Goal: Task Accomplishment & Management: Manage account settings

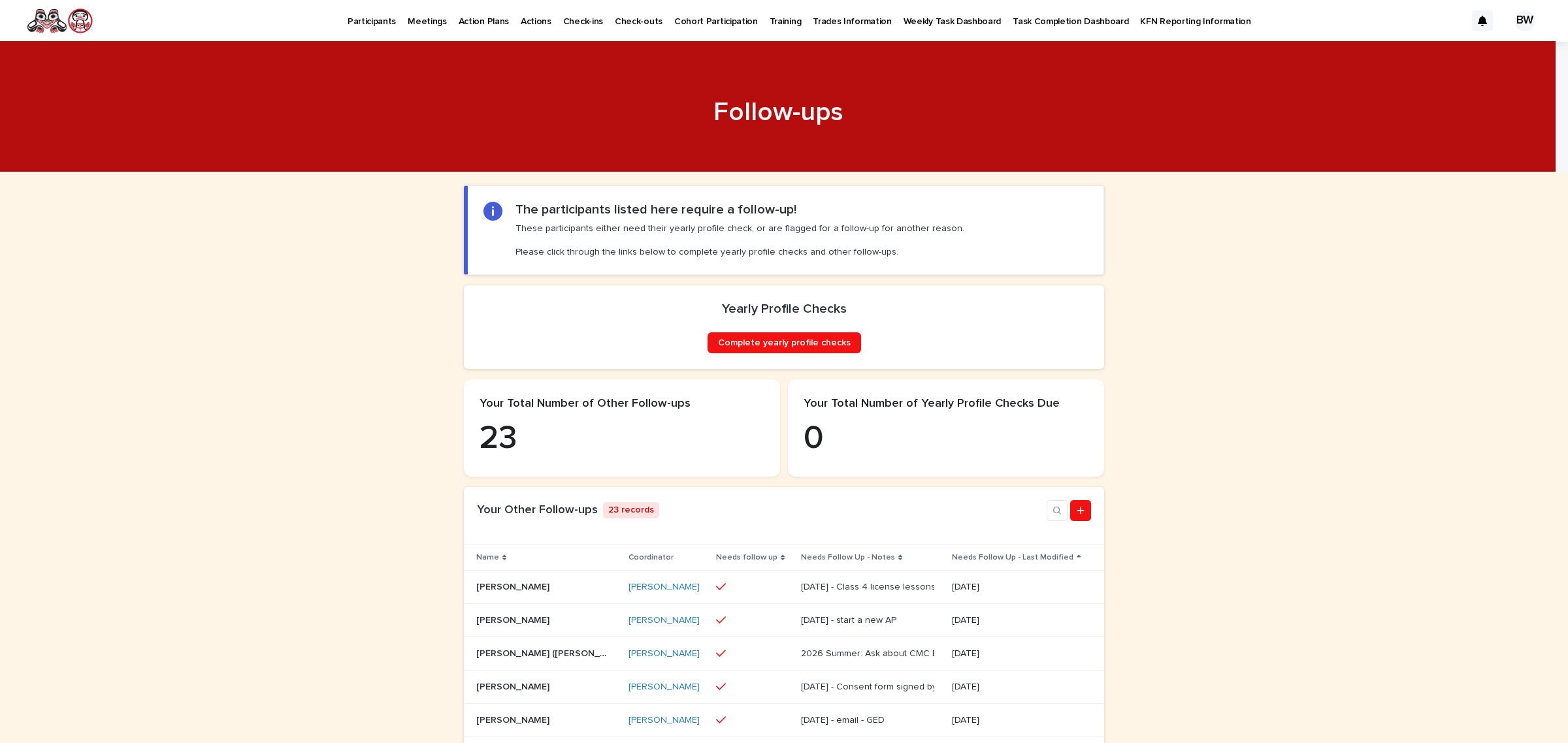
scroll to position [408, 0]
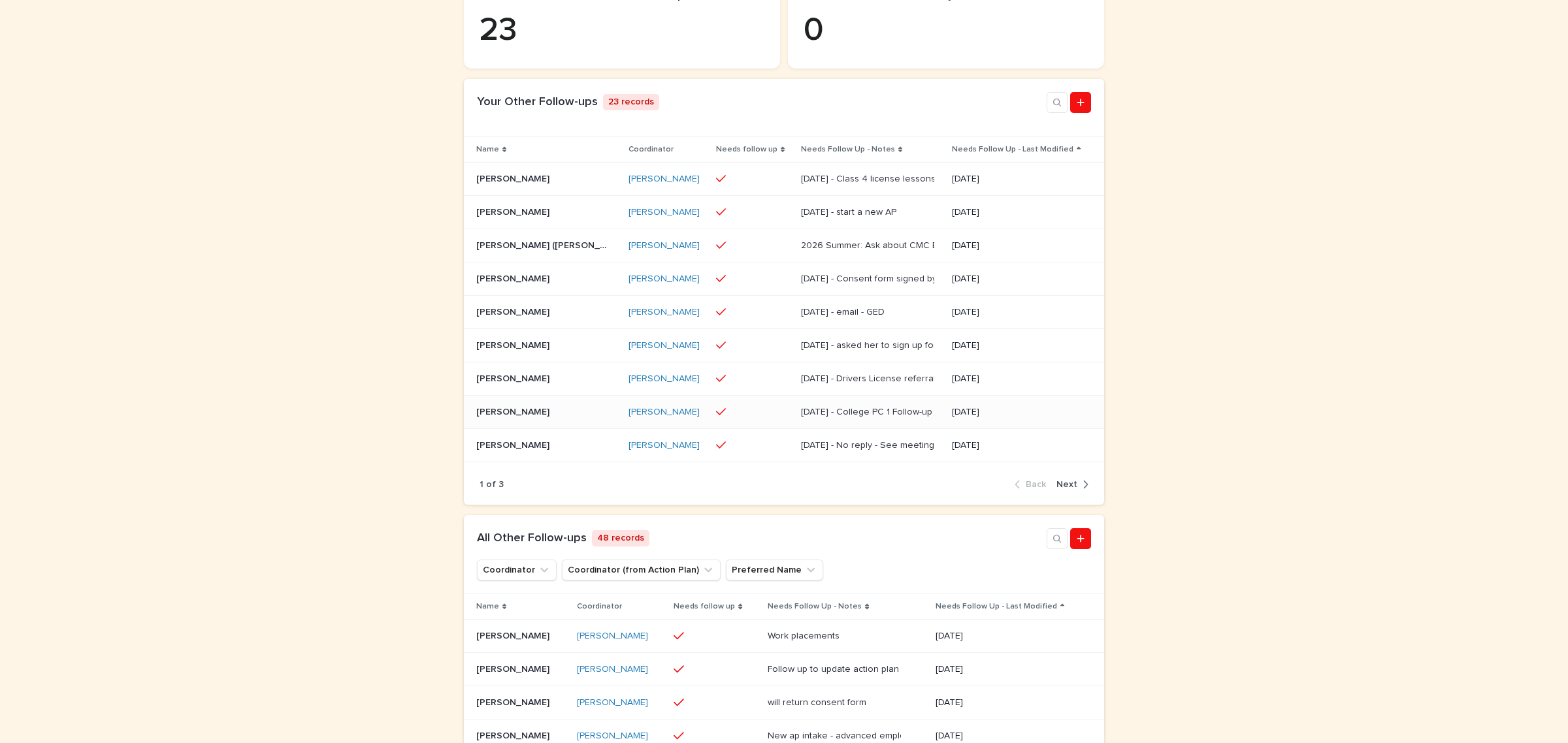
click at [906, 423] on div "Aug 12 - College PC 1 Follow-up Aug 12 - College PC 1 Follow-up" at bounding box center [871, 412] width 142 height 21
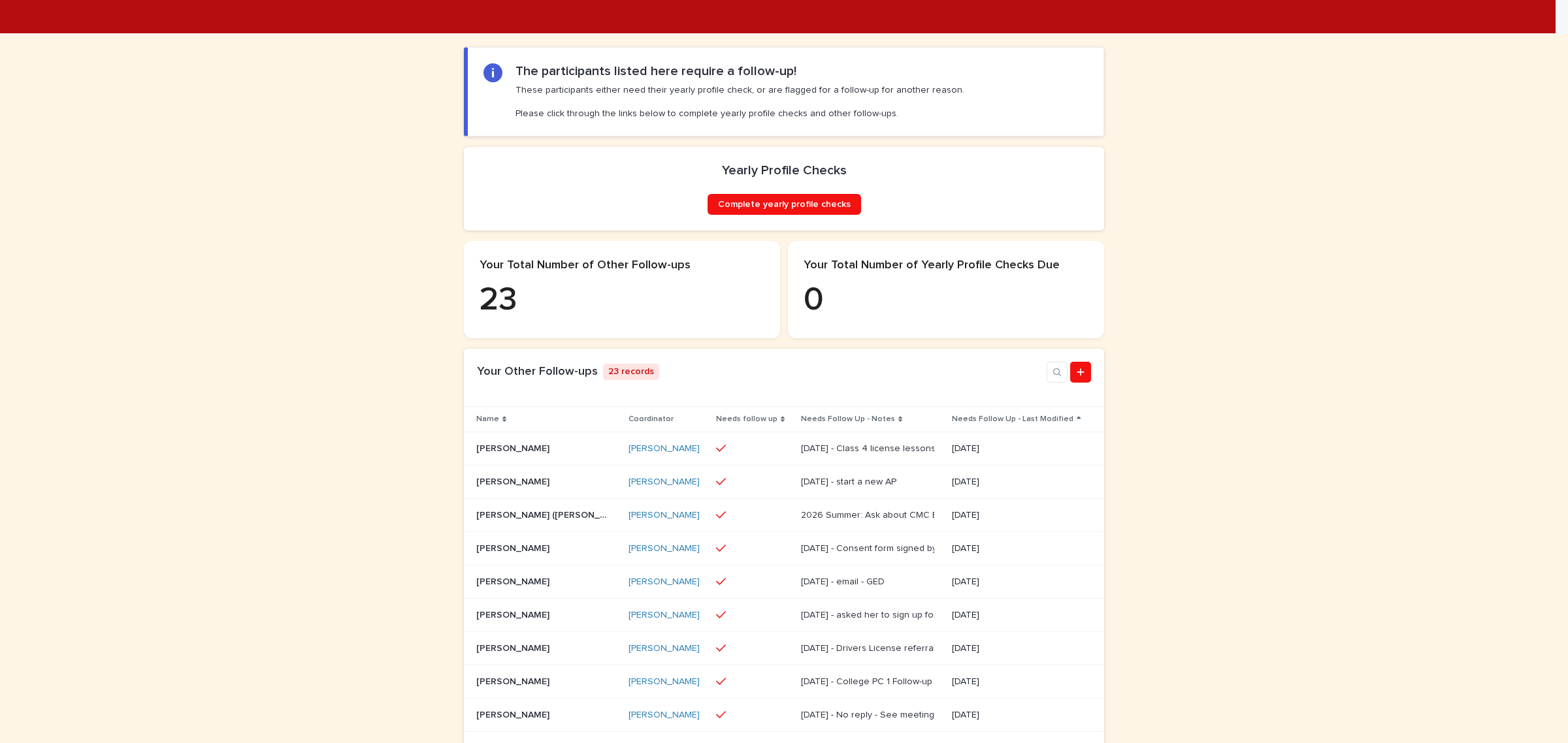
scroll to position [408, 0]
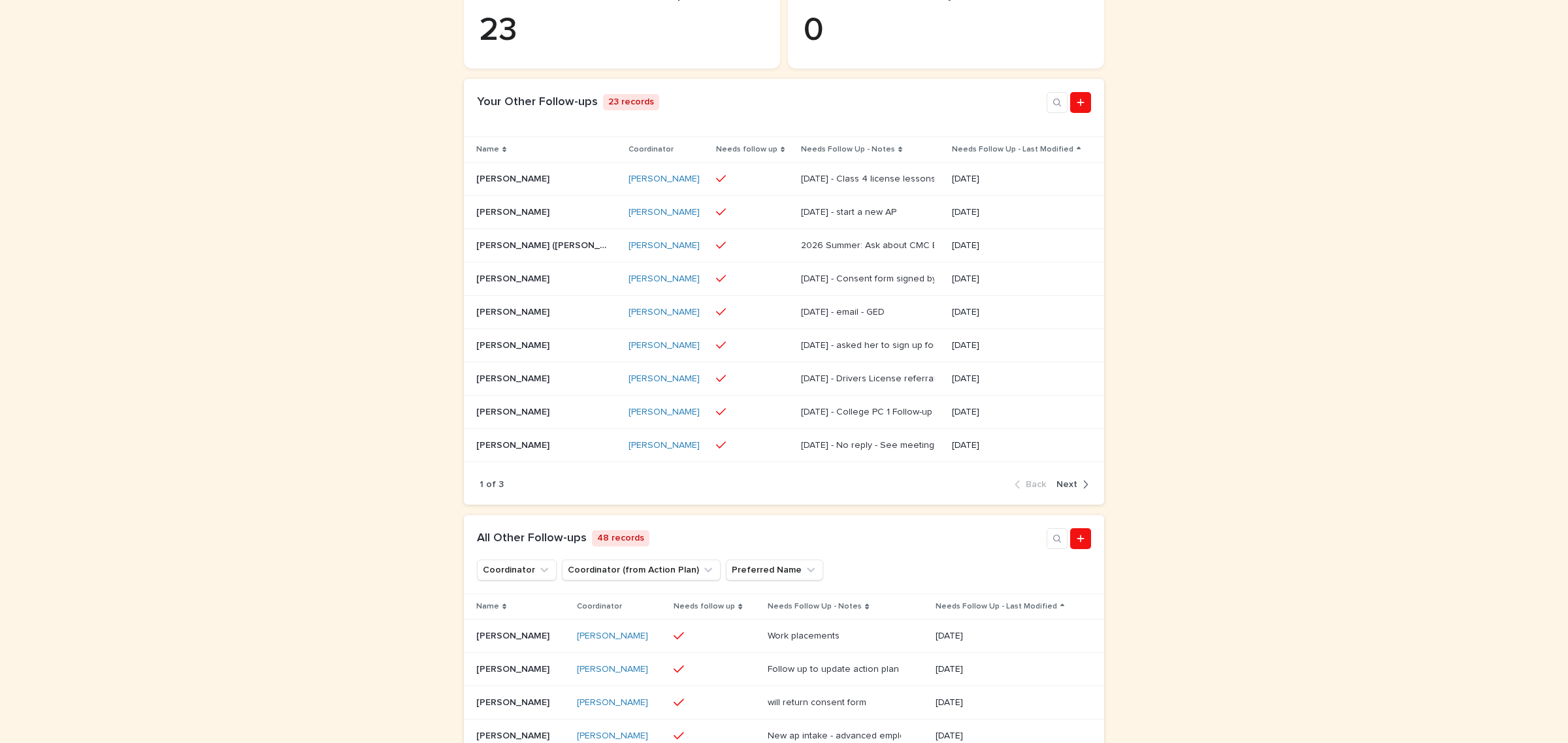
click at [1073, 491] on button "Next" at bounding box center [1070, 484] width 37 height 11
click at [884, 223] on div "August 19 - Look for grants August 19 - Look for grants" at bounding box center [868, 213] width 142 height 21
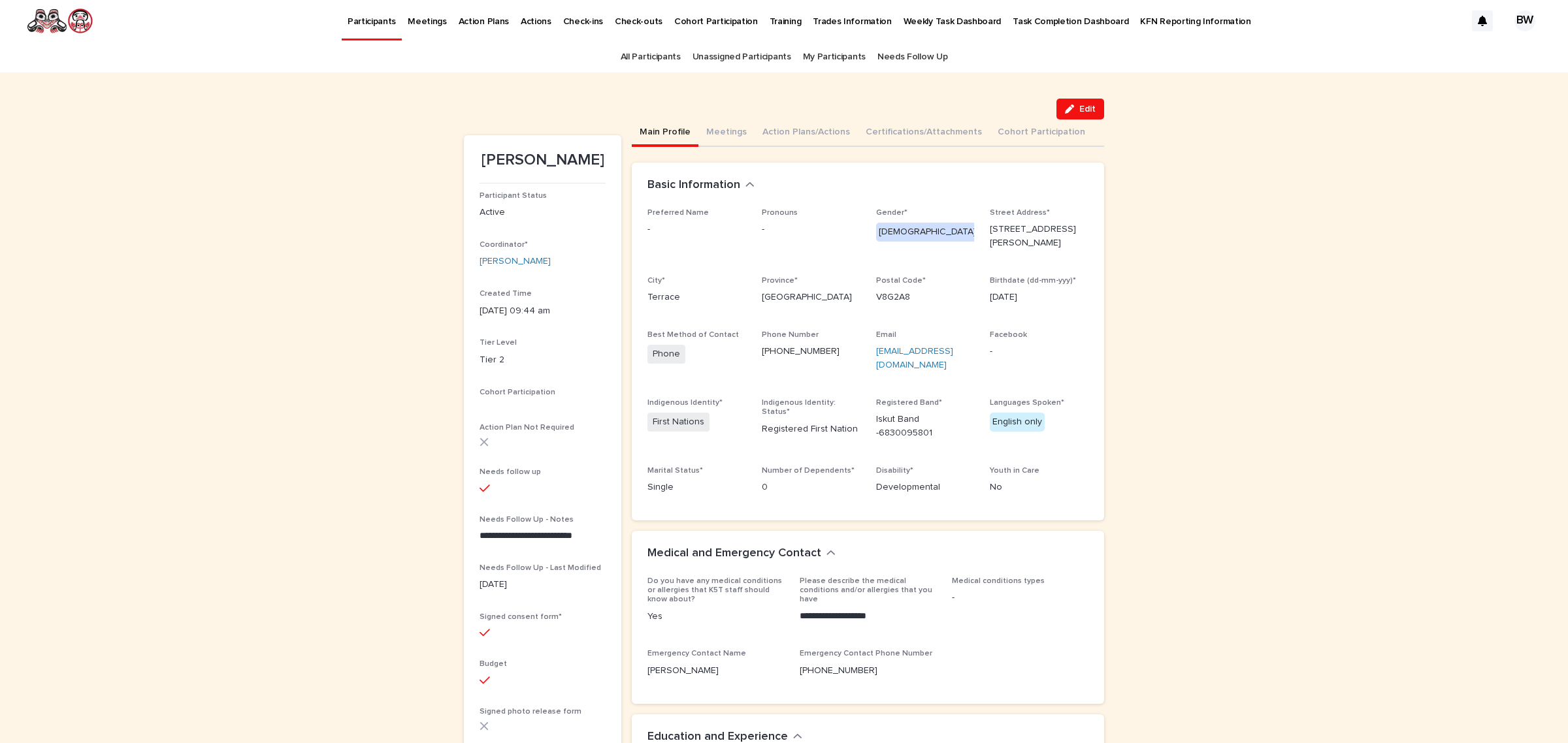
click at [1056, 108] on button "Edit" at bounding box center [1080, 109] width 47 height 21
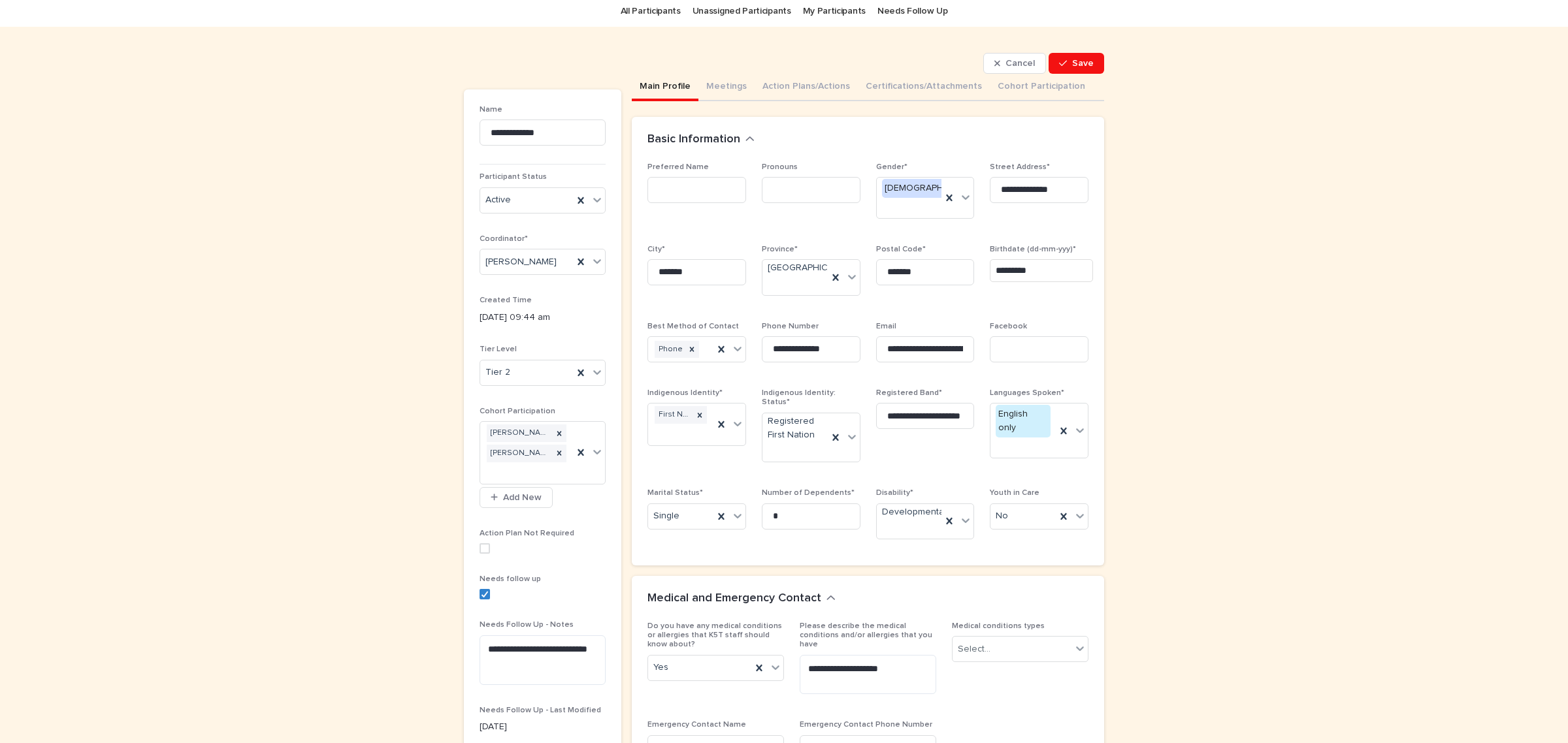
scroll to position [82, 0]
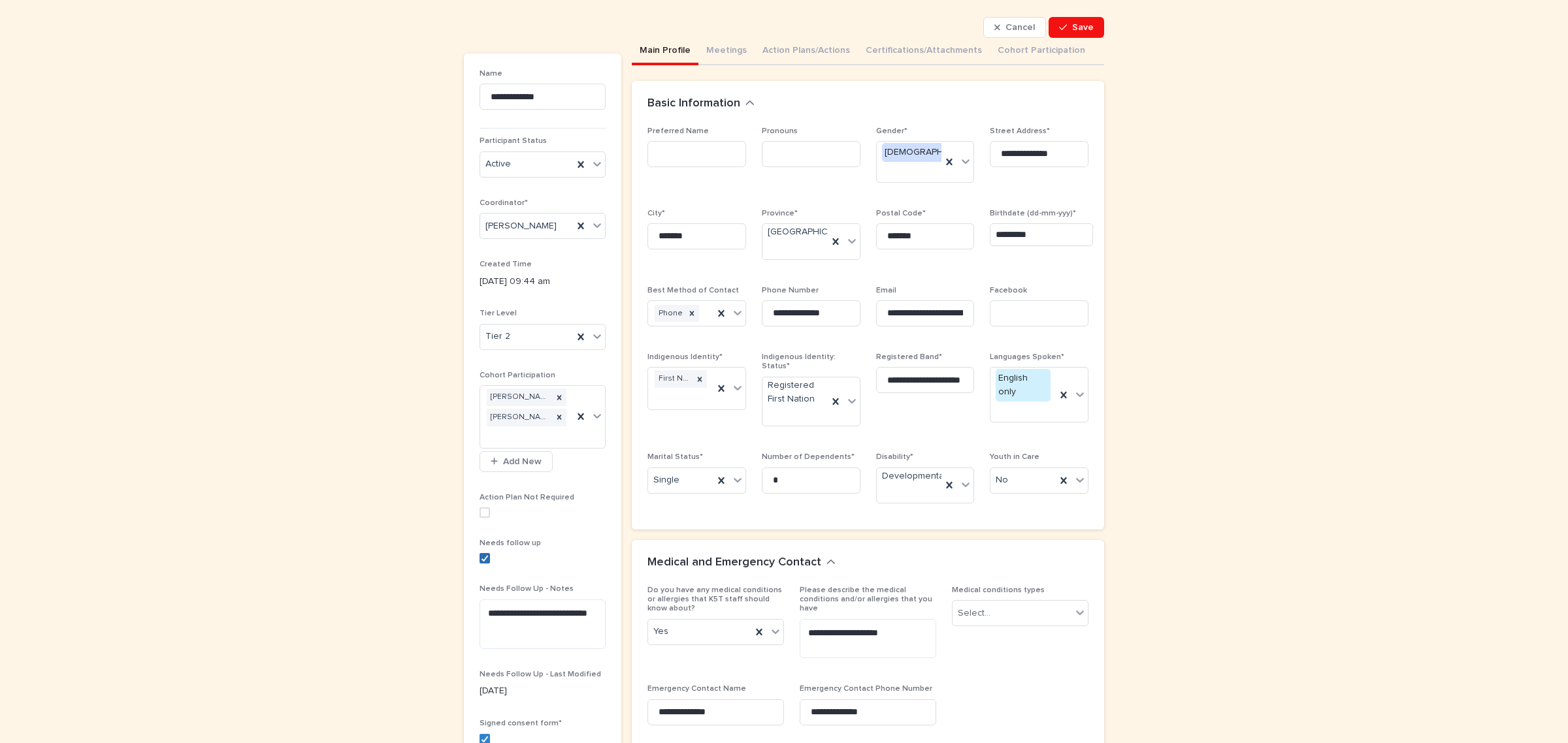
click at [481, 563] on div at bounding box center [485, 558] width 8 height 8
drag, startPoint x: 524, startPoint y: 631, endPoint x: 445, endPoint y: 604, distance: 83.5
type textarea "**********"
click at [1073, 23] on span "Save" at bounding box center [1083, 28] width 21 height 9
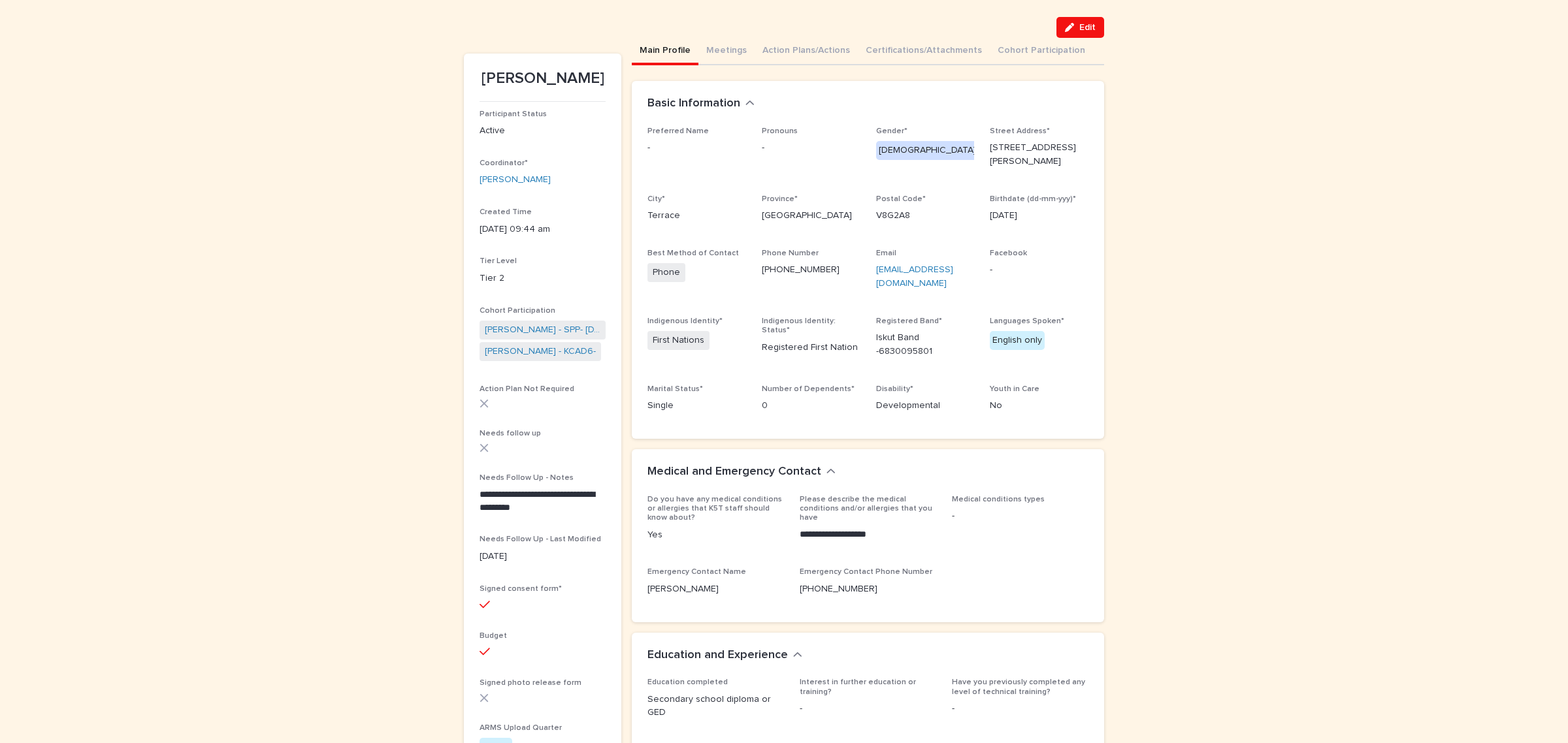
click at [1079, 24] on span "Edit" at bounding box center [1087, 28] width 16 height 9
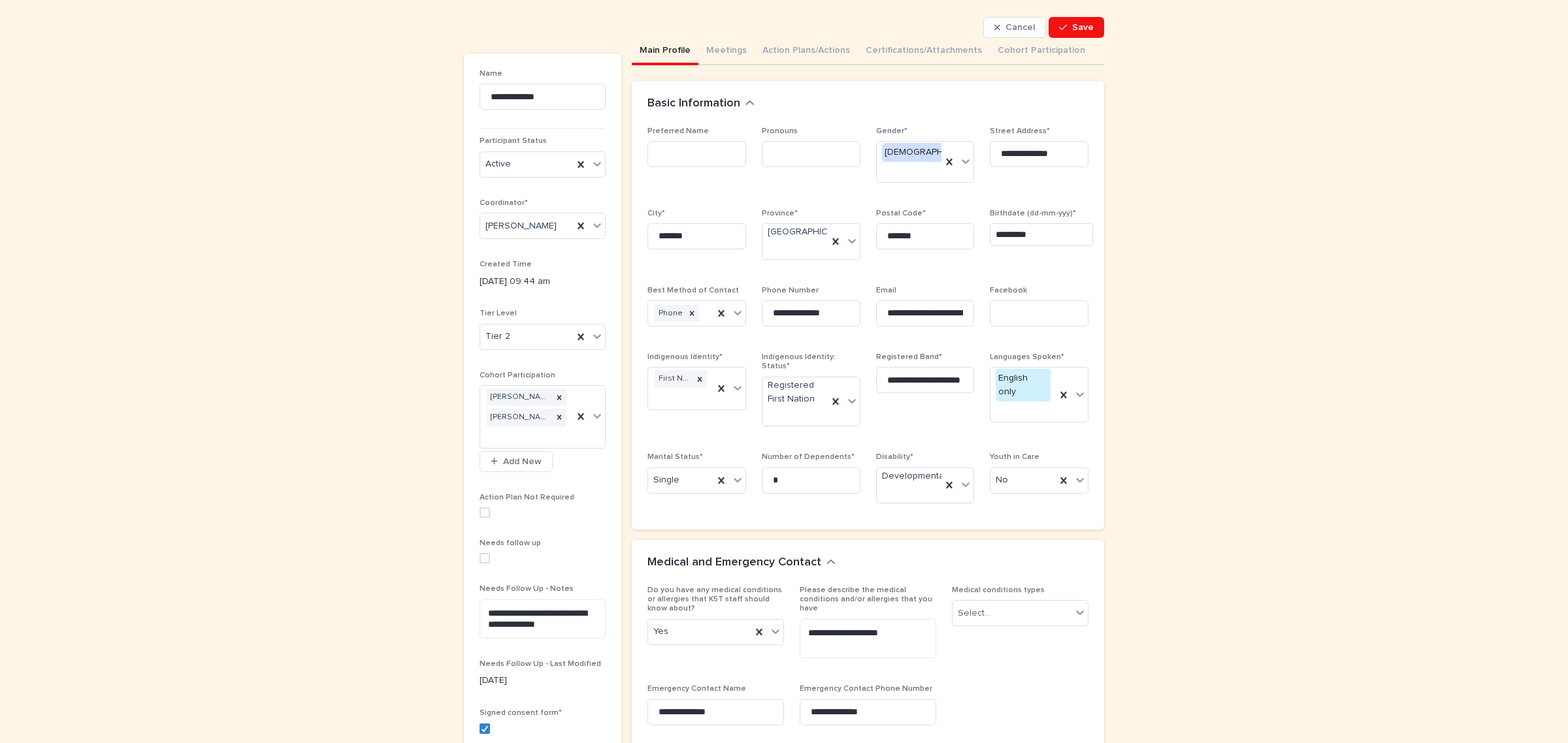
click at [482, 558] on span at bounding box center [485, 559] width 11 height 11
click at [1072, 38] on div "Main Profile Meetings Action Plans/Actions Certifications/Attachments Cohort Pa…" at bounding box center [868, 52] width 473 height 28
click at [1072, 24] on span "Save" at bounding box center [1083, 28] width 21 height 9
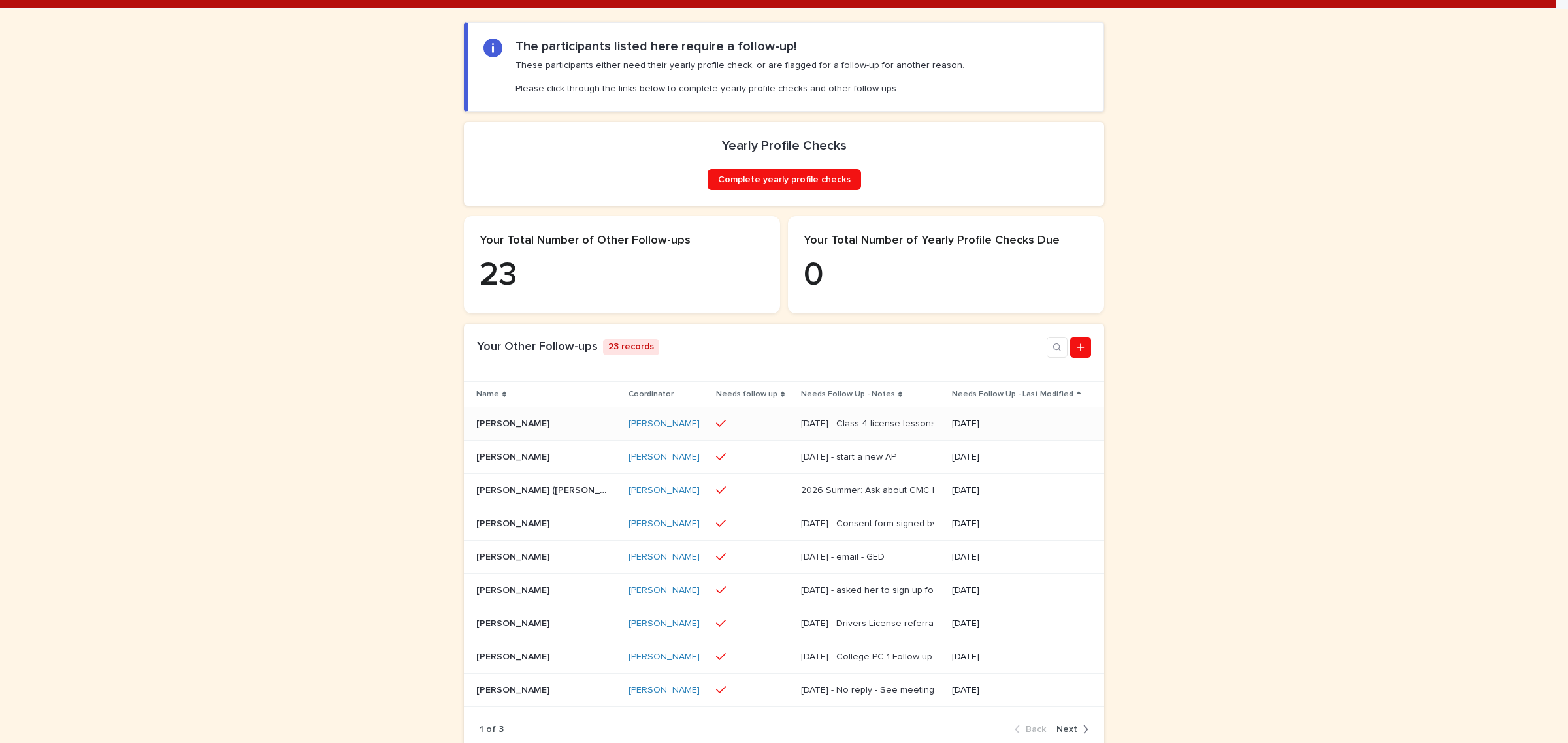
scroll to position [408, 0]
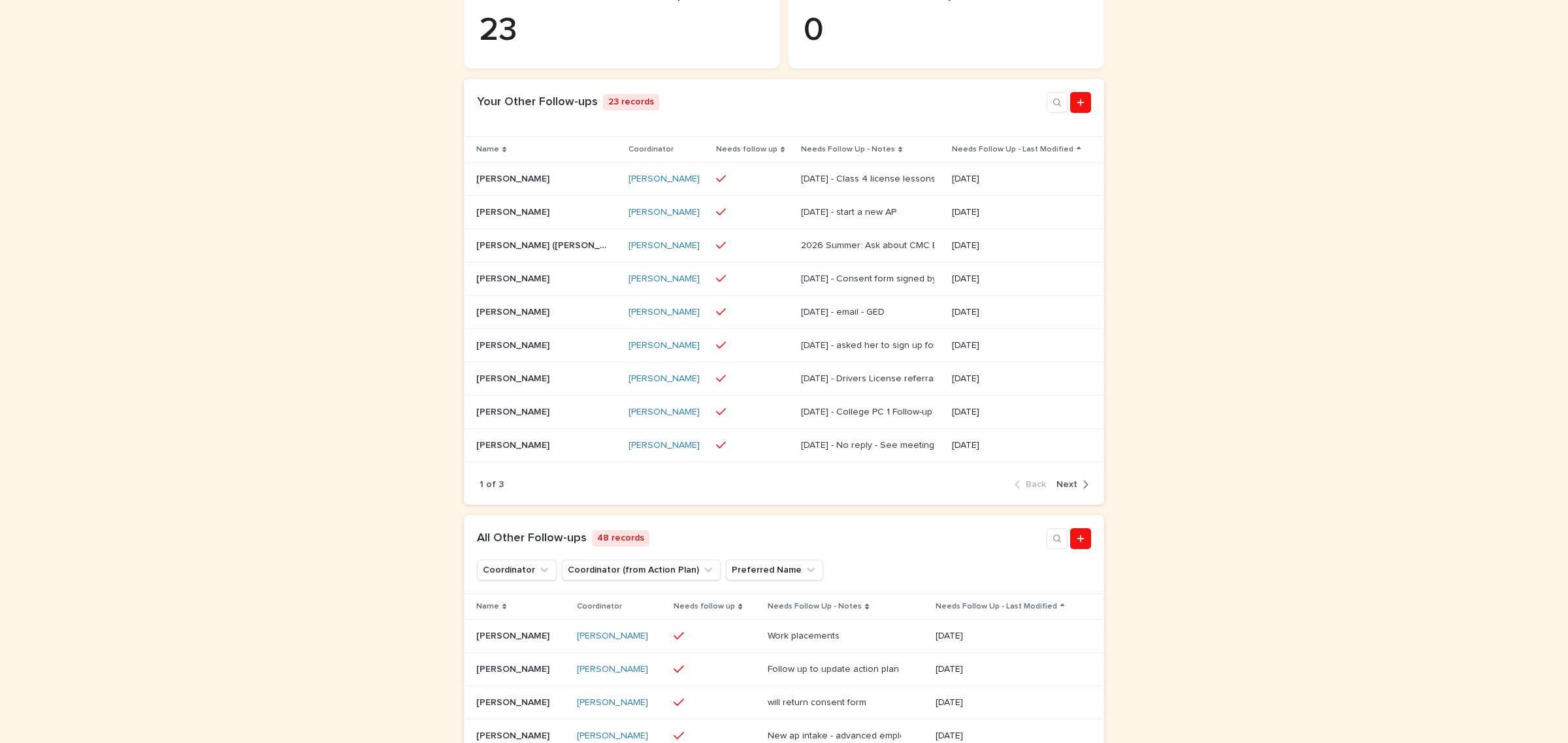
click at [1065, 489] on span "Next" at bounding box center [1066, 485] width 21 height 9
click at [1070, 489] on span "Next" at bounding box center [1066, 485] width 21 height 9
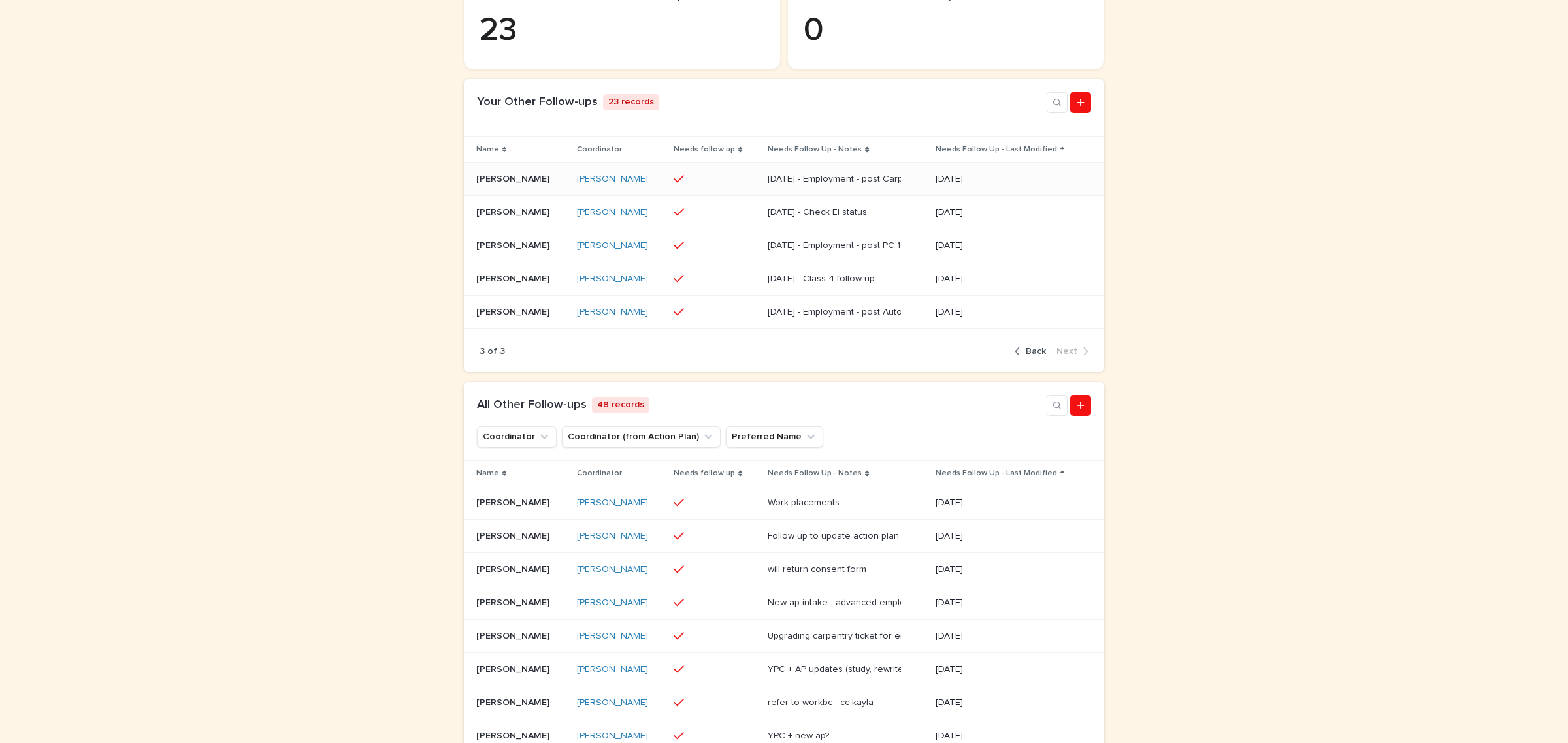
scroll to position [341, 0]
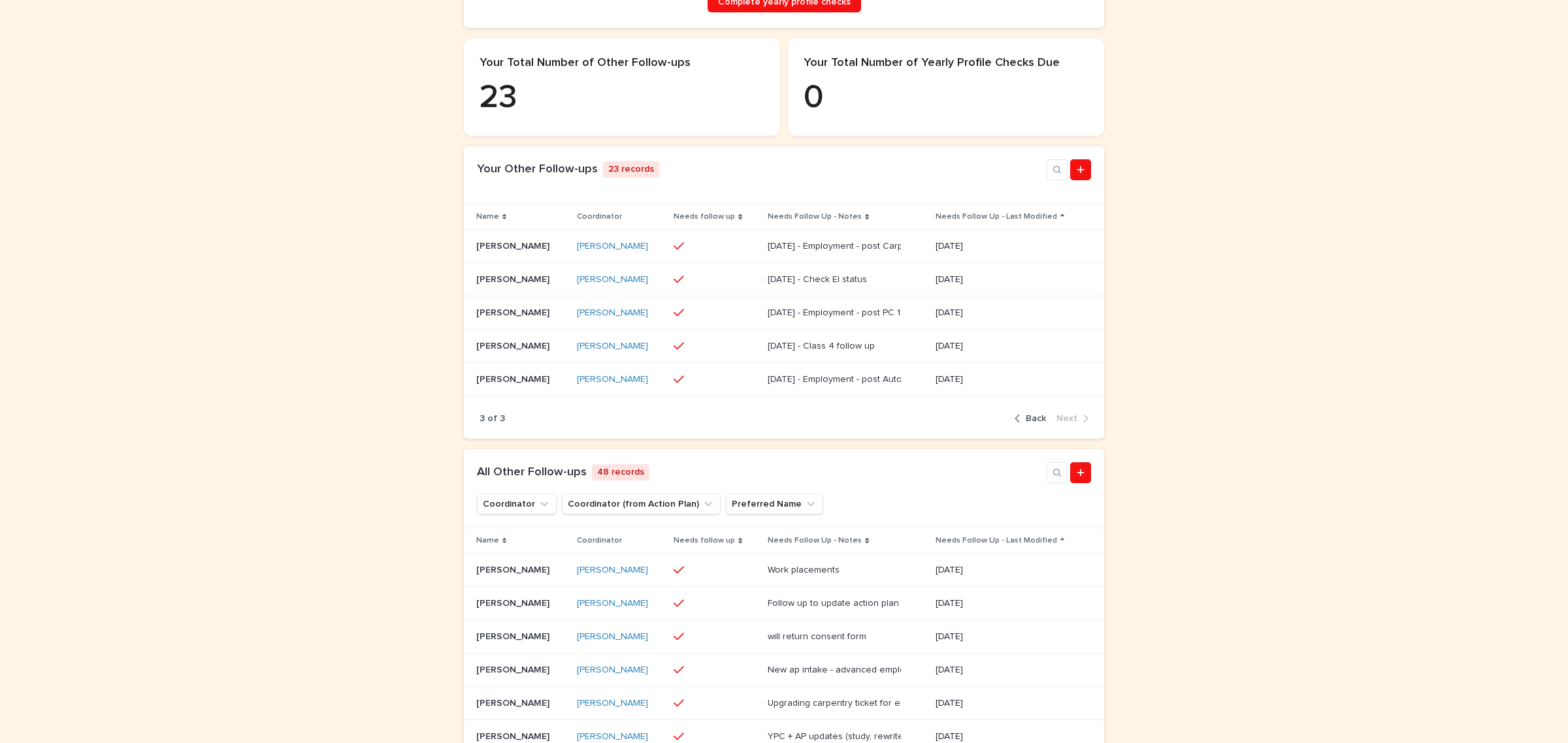
click at [1033, 423] on span "Back" at bounding box center [1036, 419] width 20 height 9
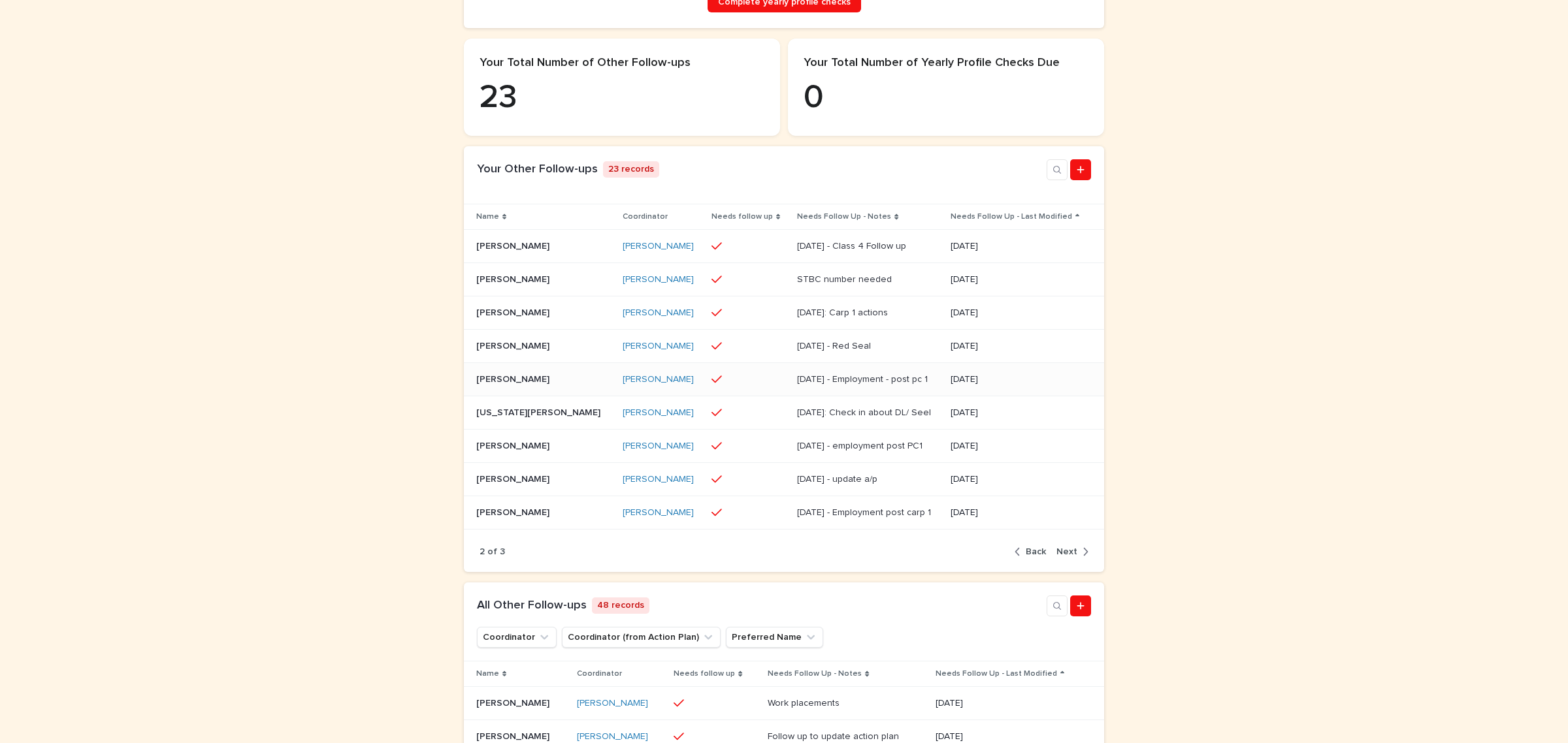
scroll to position [408, 0]
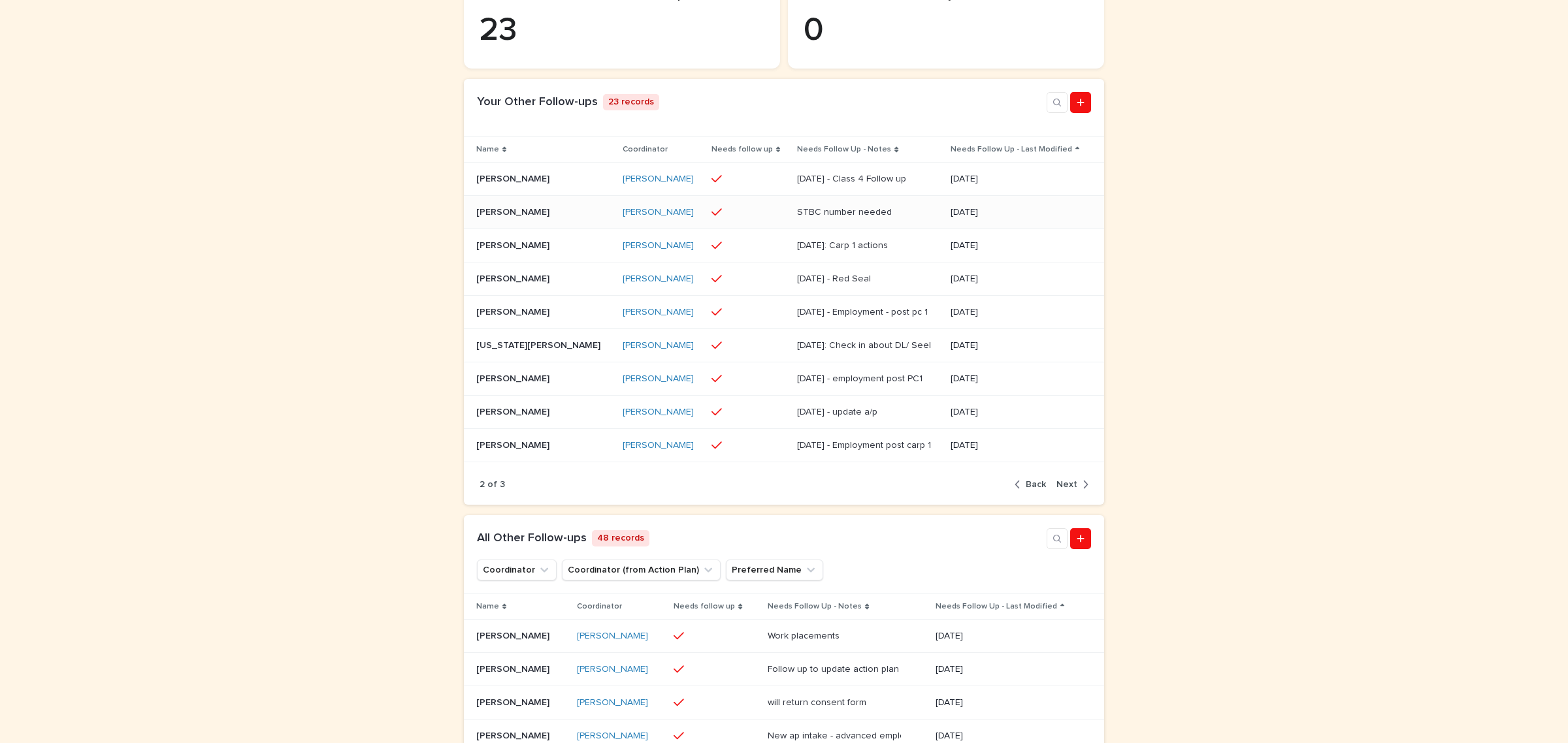
click at [522, 214] on div "Tyson Angus Tyson Angus" at bounding box center [545, 213] width 136 height 21
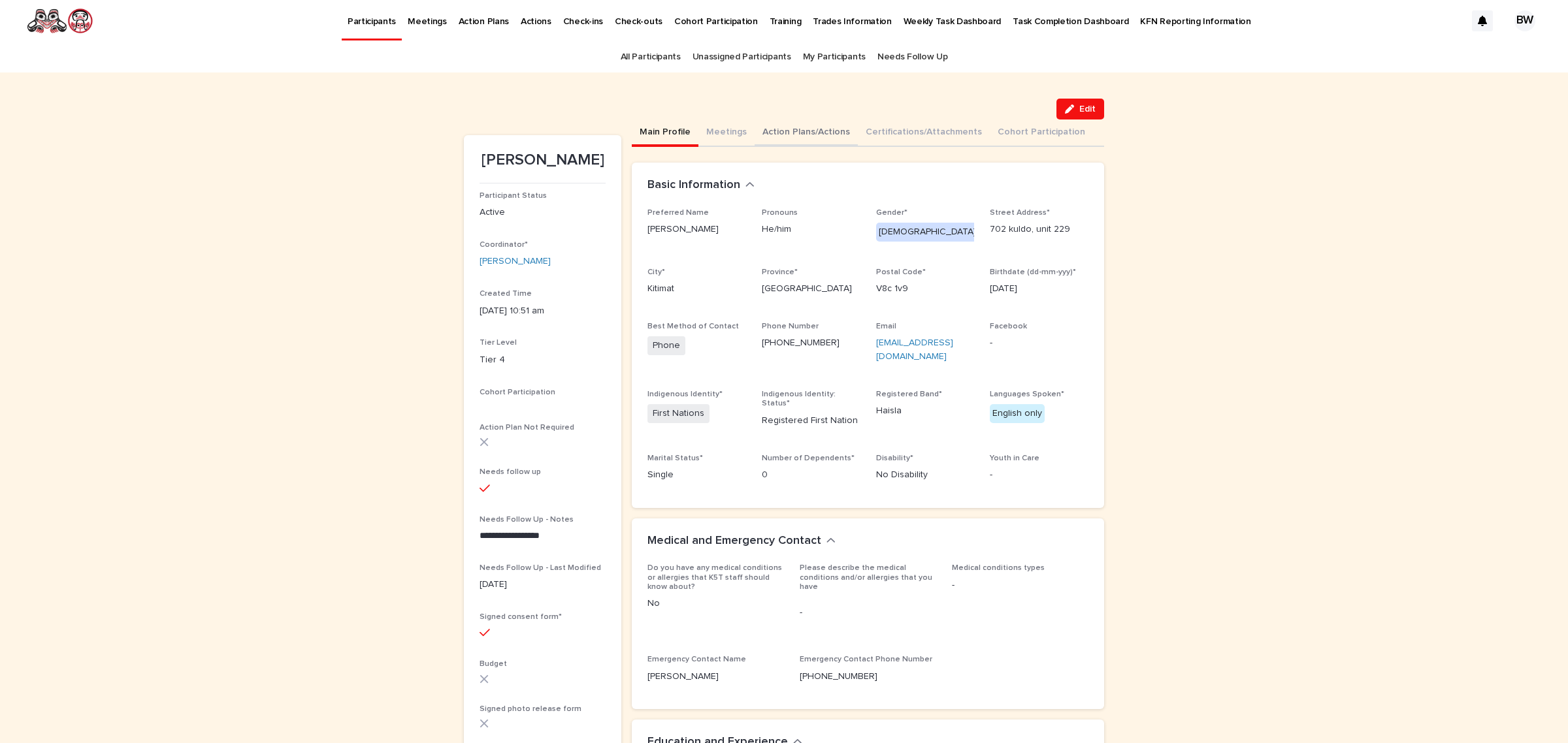
click at [784, 138] on button "Action Plans/Actions" at bounding box center [806, 133] width 103 height 28
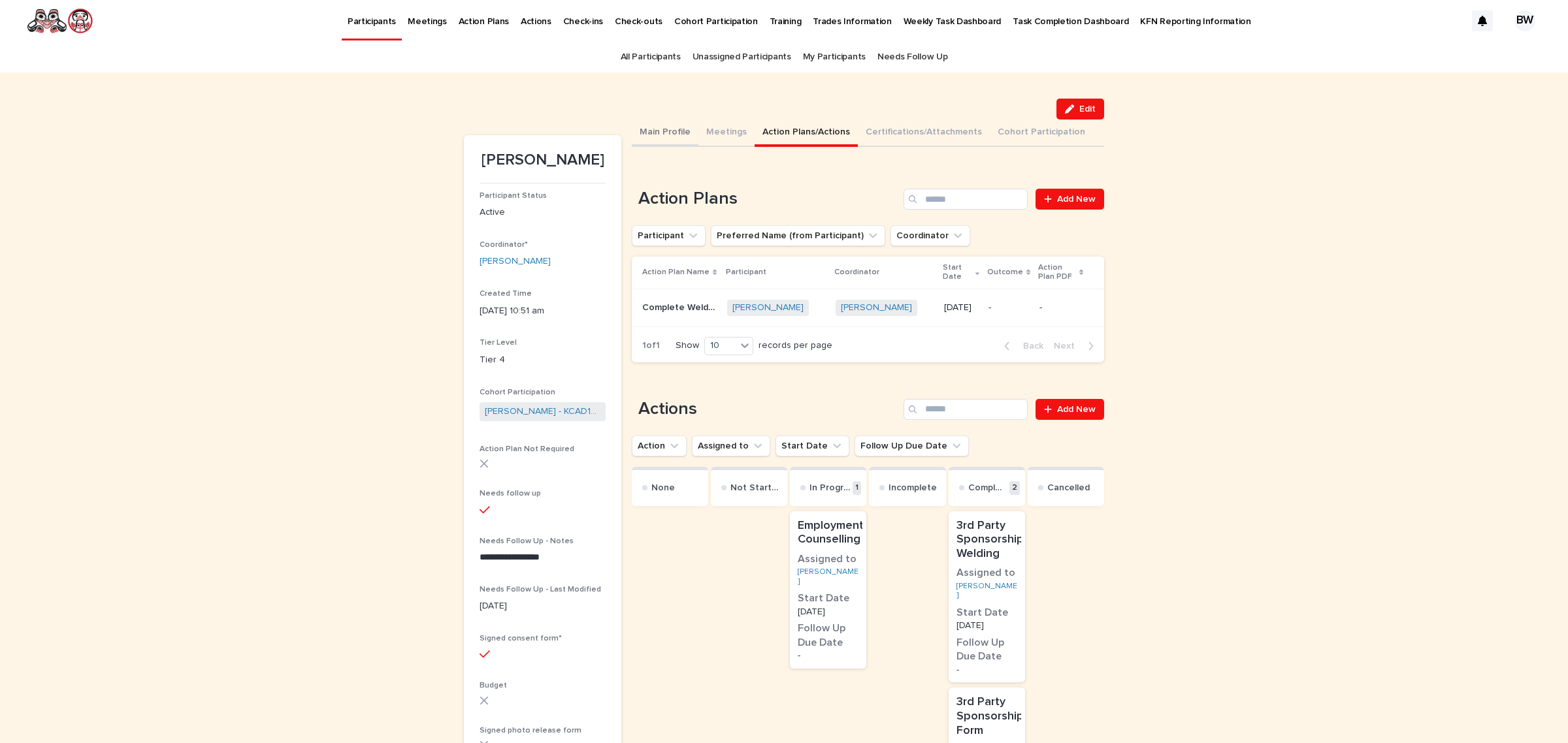
click at [670, 128] on button "Main Profile" at bounding box center [665, 133] width 67 height 28
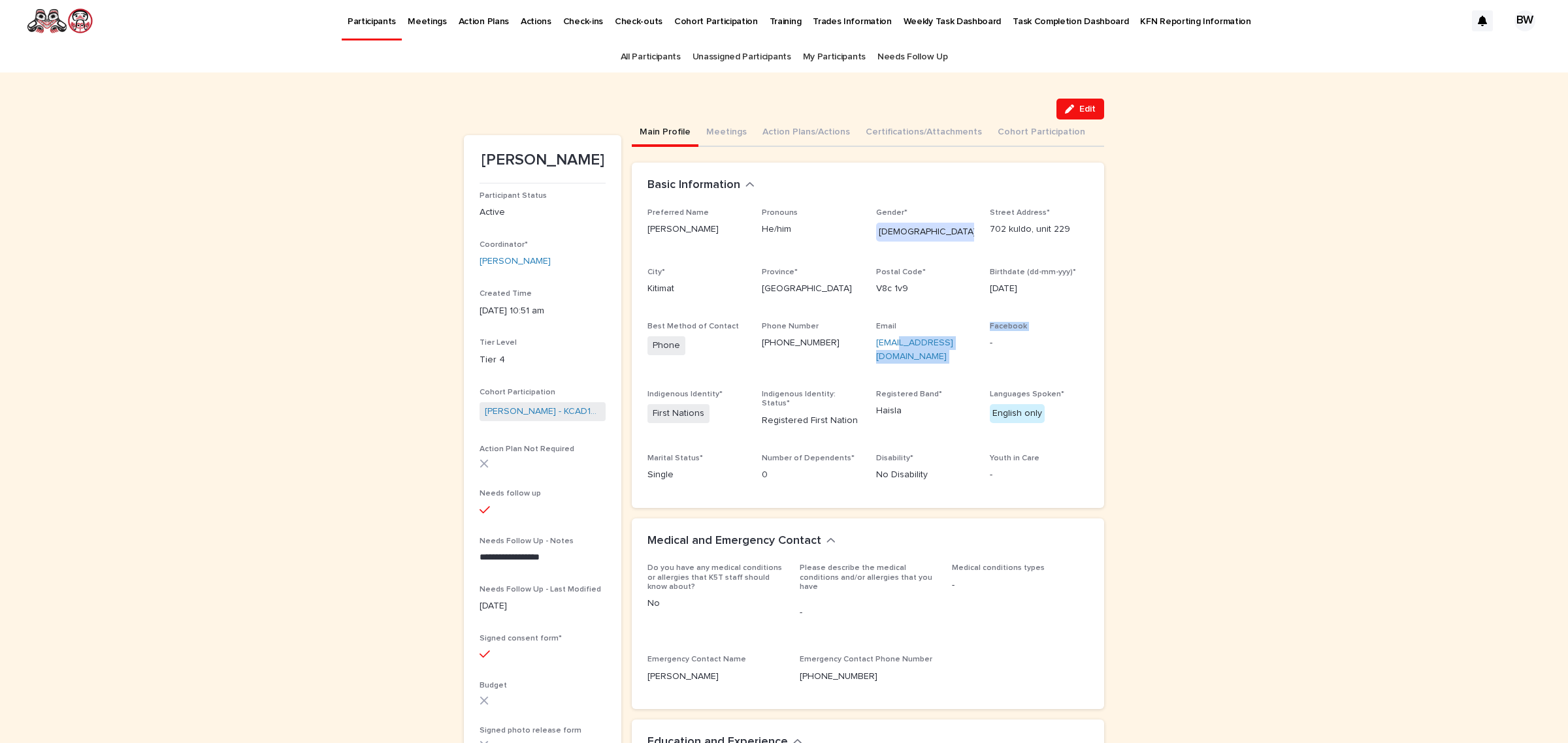
drag, startPoint x: 977, startPoint y: 342, endPoint x: 894, endPoint y: 346, distance: 83.1
click at [894, 346] on div "Preferred Name Tyson Pronouns He/him Gender* Male Street Address* 702 kuldo, un…" at bounding box center [868, 351] width 441 height 284
click at [905, 363] on span "Email tangus476@gmail.com" at bounding box center [926, 348] width 99 height 52
click at [864, 356] on div "Preferred Name Tyson Pronouns He/him Gender* Male Street Address* 702 kuldo, un…" at bounding box center [868, 351] width 441 height 284
click at [912, 361] on span "Email tangus476@gmail.com" at bounding box center [926, 348] width 99 height 52
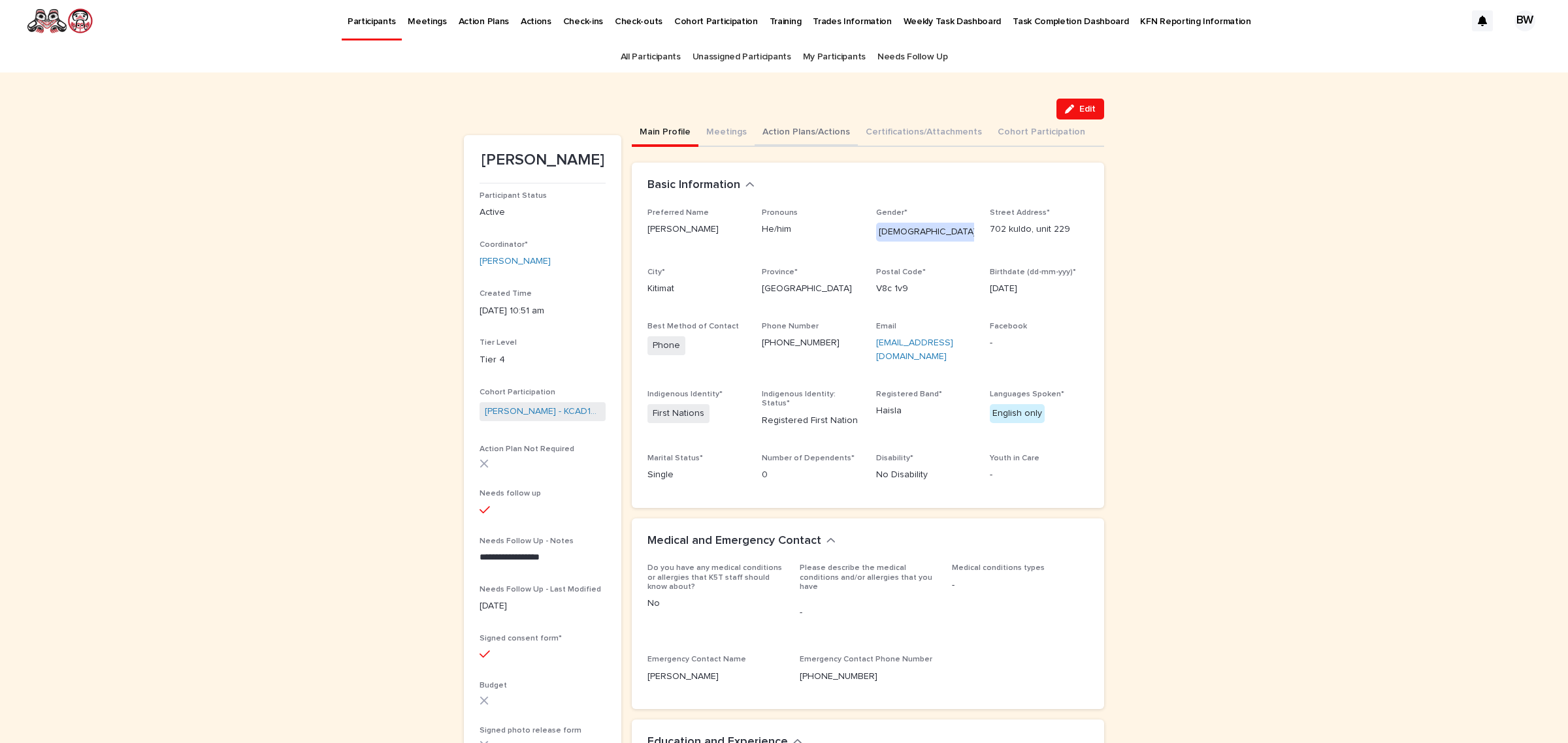
click at [792, 135] on button "Action Plans/Actions" at bounding box center [806, 133] width 103 height 28
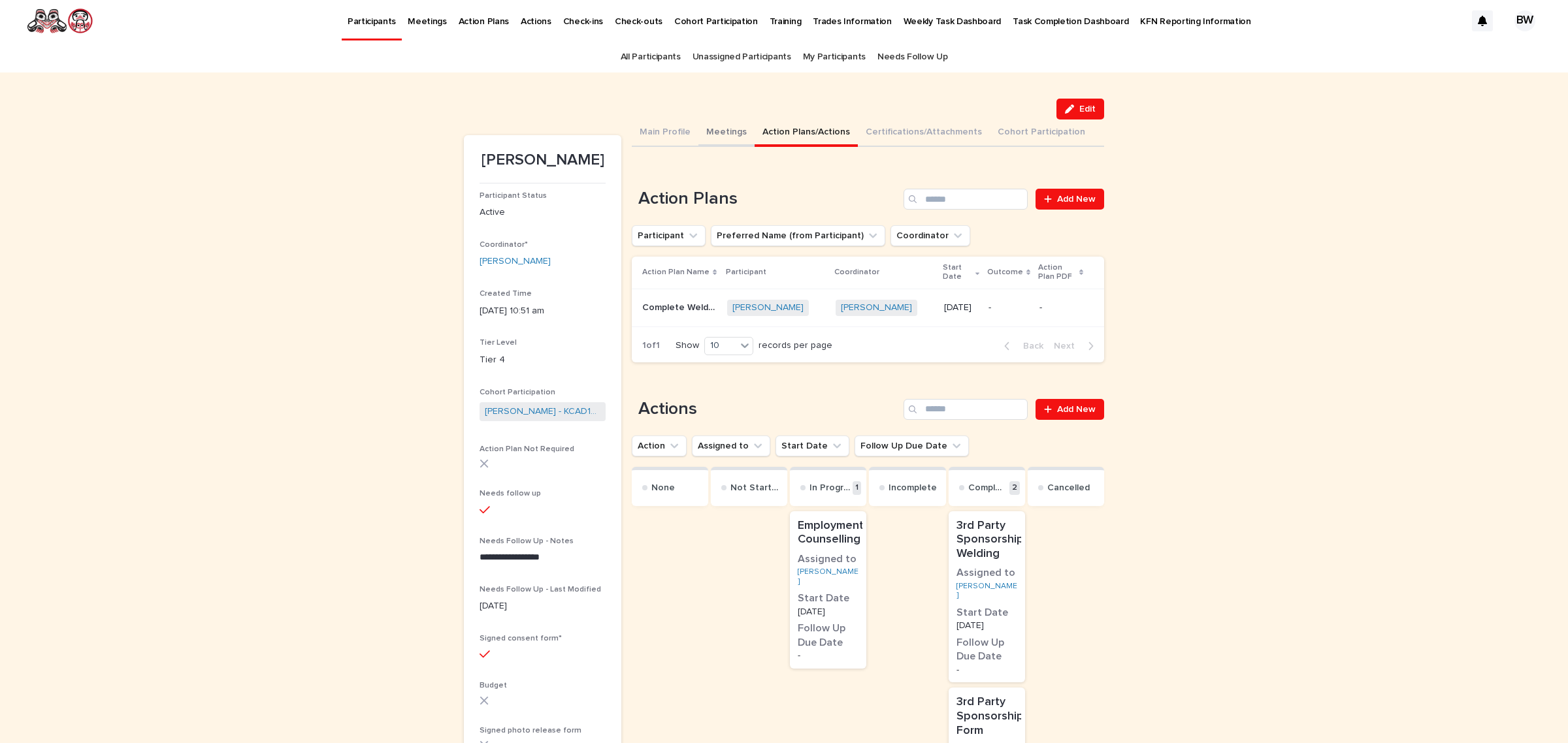
drag, startPoint x: 725, startPoint y: 123, endPoint x: 763, endPoint y: 123, distance: 38.0
click at [724, 123] on button "Meetings" at bounding box center [726, 133] width 56 height 28
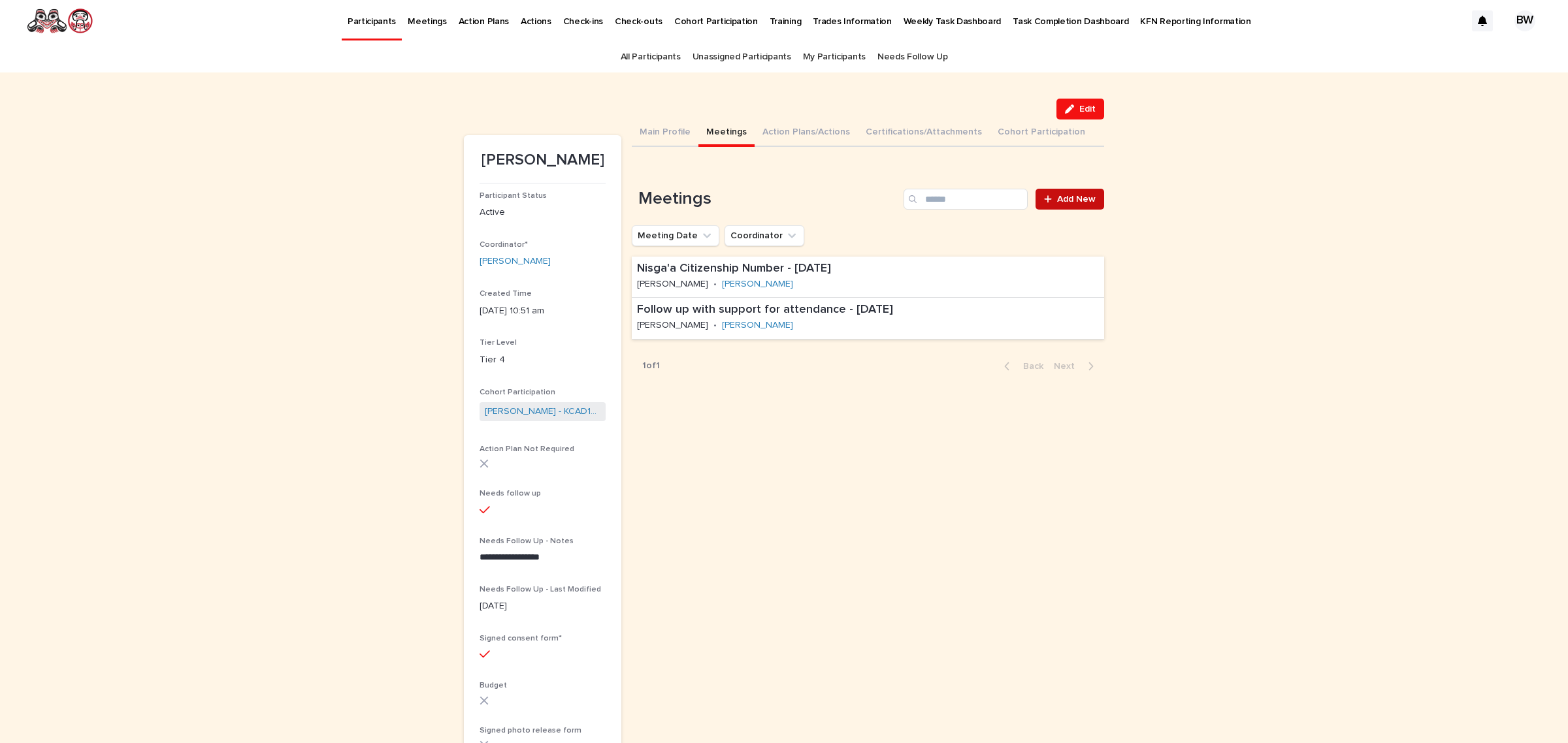
click at [1057, 198] on span "Add New" at bounding box center [1076, 200] width 38 height 9
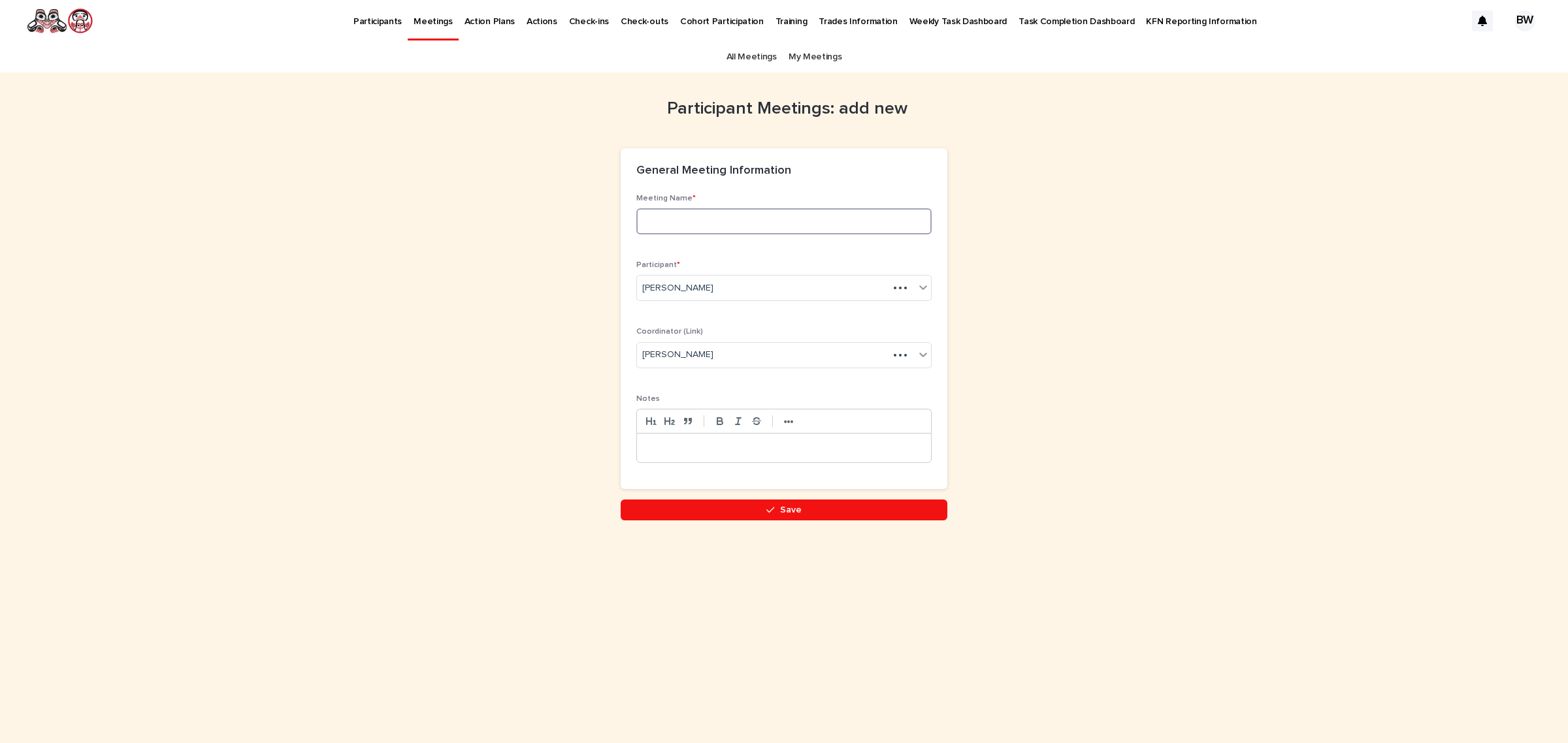
click at [740, 219] on input at bounding box center [784, 222] width 295 height 26
type input "**********"
click at [691, 441] on div at bounding box center [784, 448] width 294 height 29
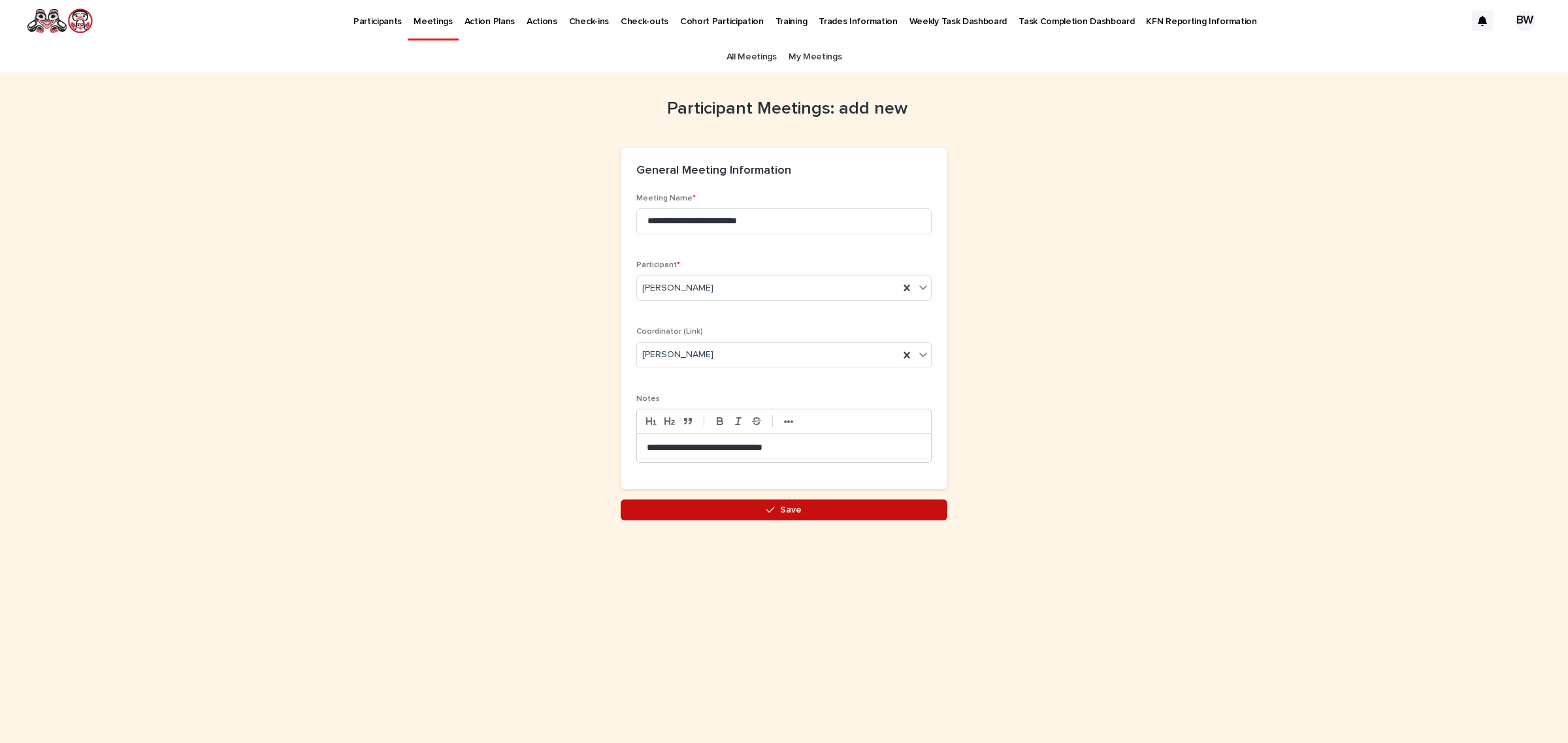
click at [877, 514] on button "Save" at bounding box center [784, 510] width 327 height 21
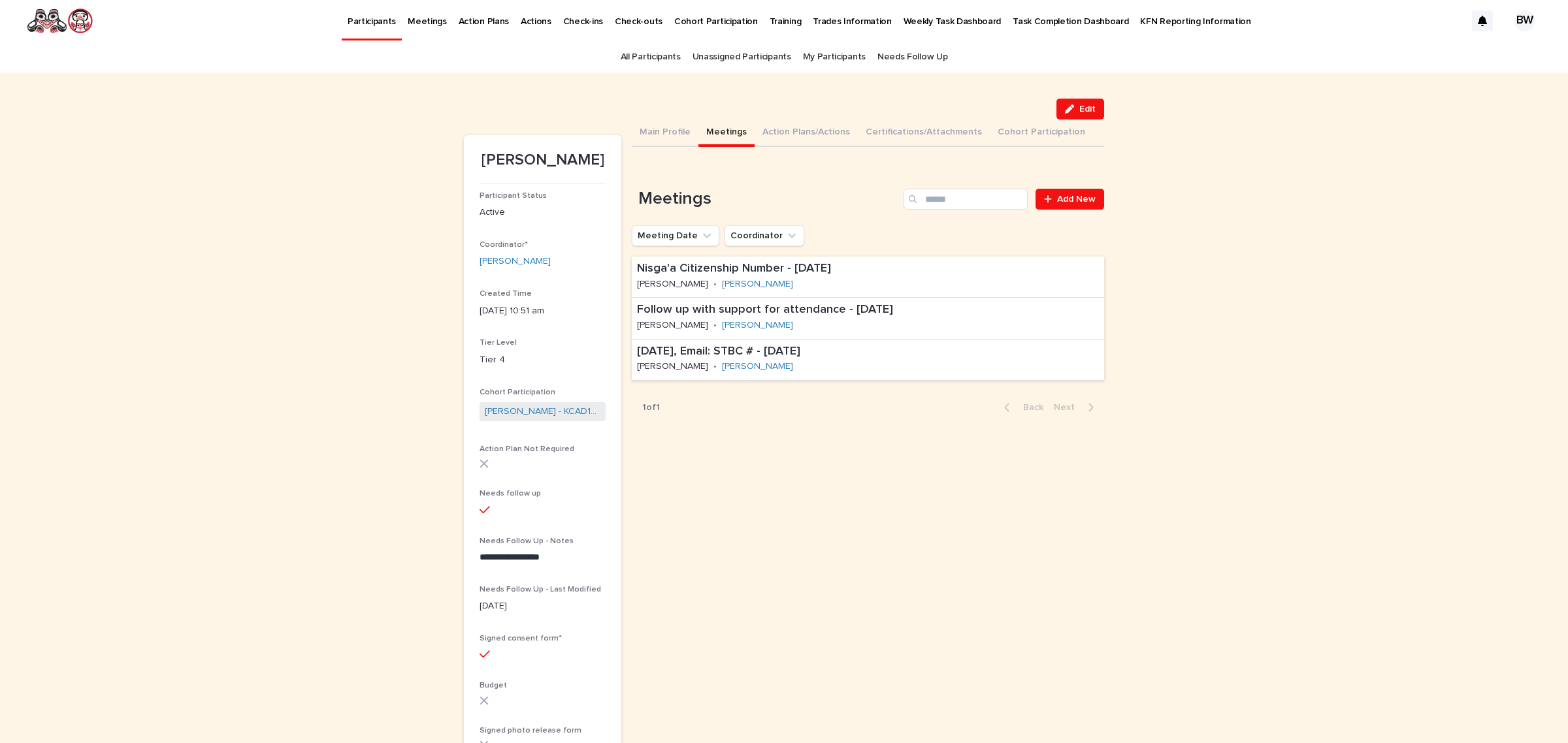
drag, startPoint x: 1063, startPoint y: 105, endPoint x: 518, endPoint y: 334, distance: 591.2
click at [1056, 105] on button "Edit" at bounding box center [1080, 109] width 47 height 21
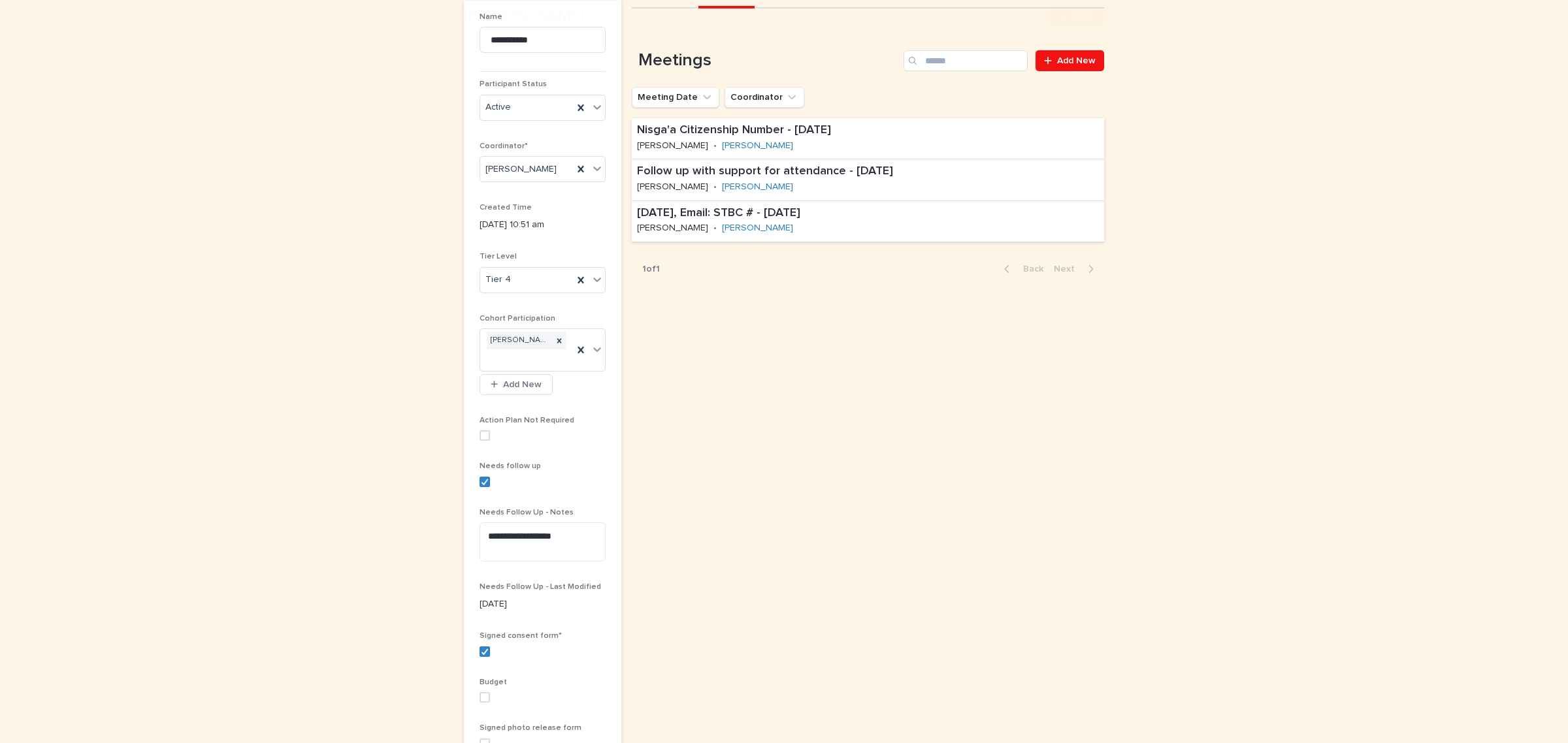
scroll to position [245, 0]
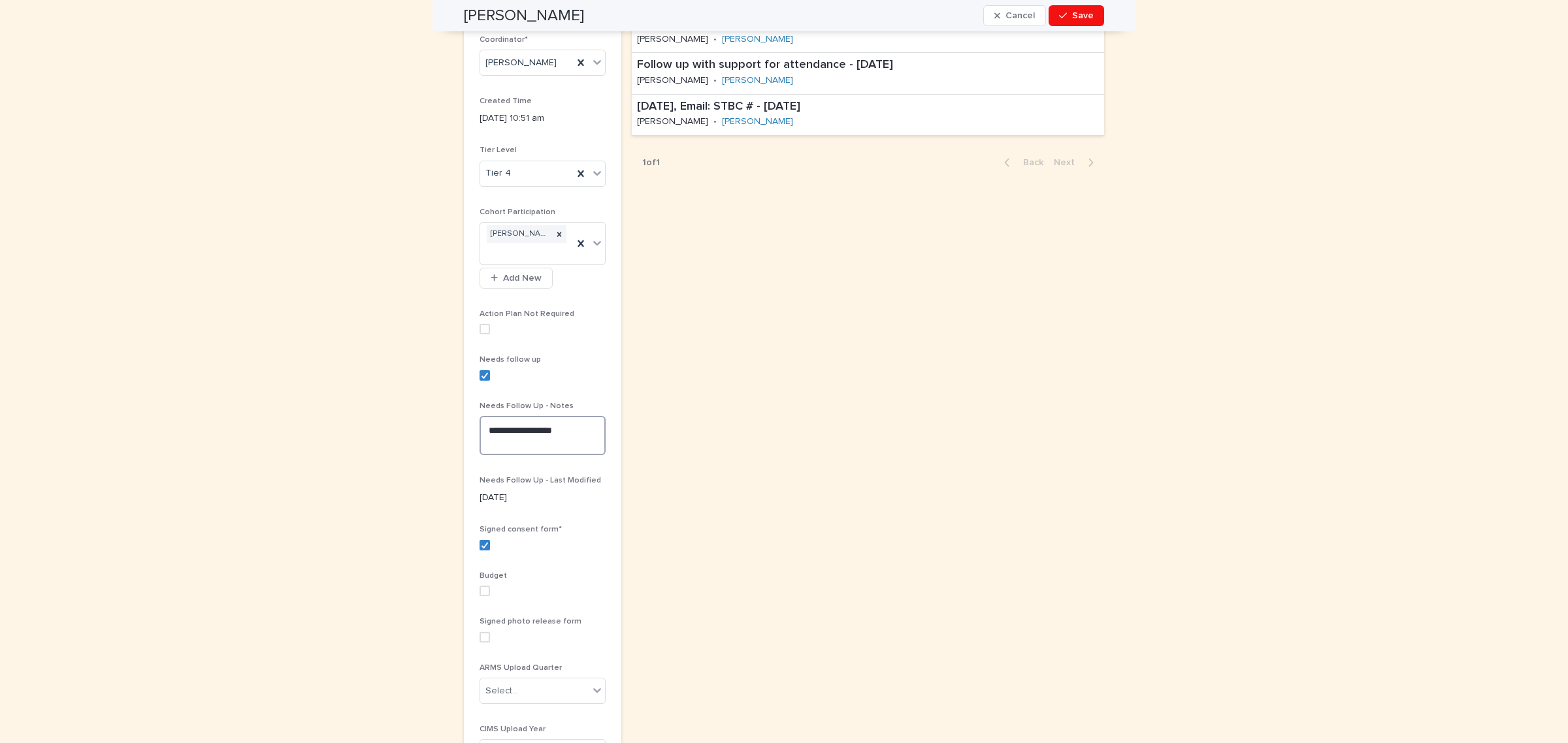
drag, startPoint x: 570, startPoint y: 431, endPoint x: 366, endPoint y: 438, distance: 204.1
click at [319, 404] on div "**********" at bounding box center [784, 342] width 1568 height 1029
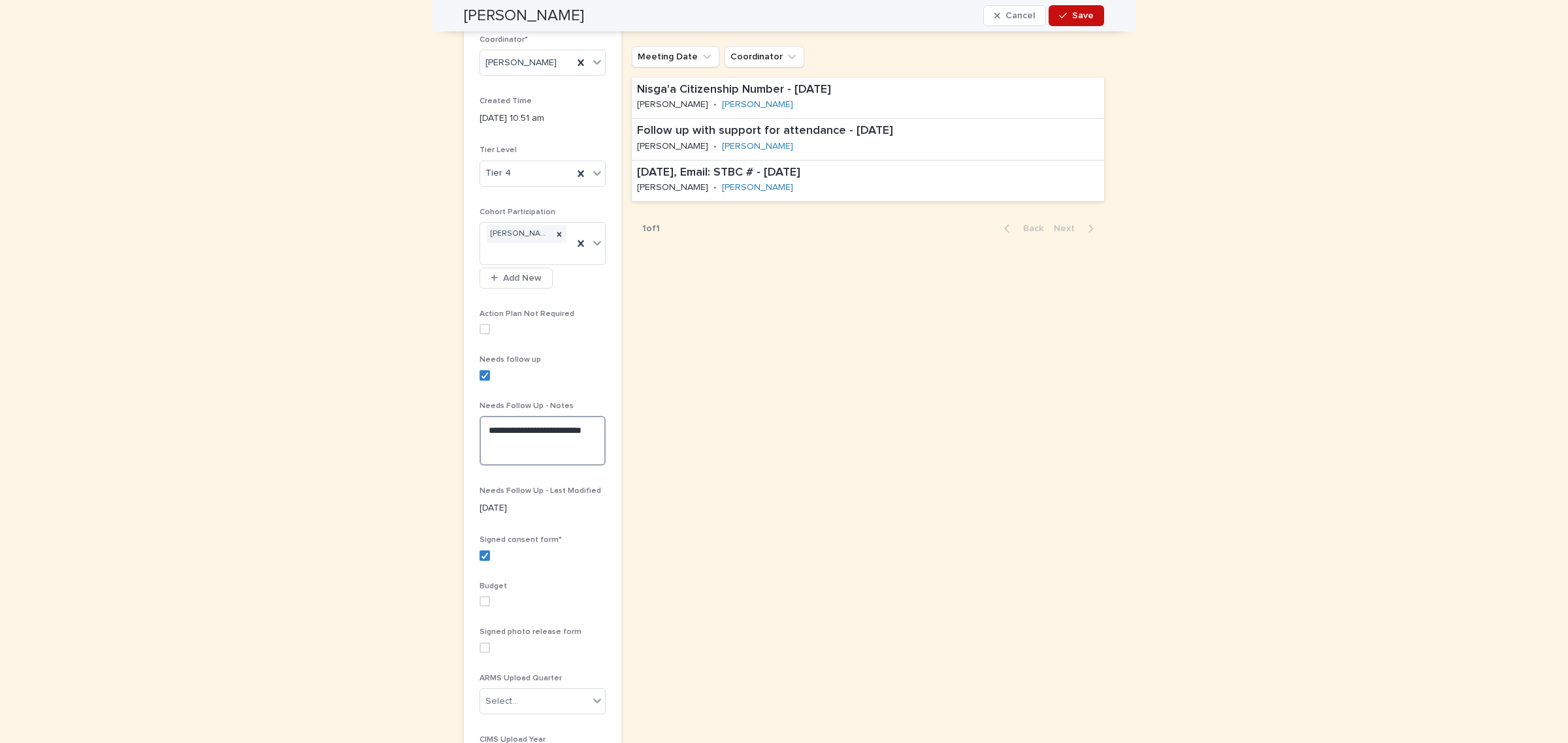
type textarea "**********"
click at [1072, 23] on button "Save" at bounding box center [1076, 15] width 56 height 21
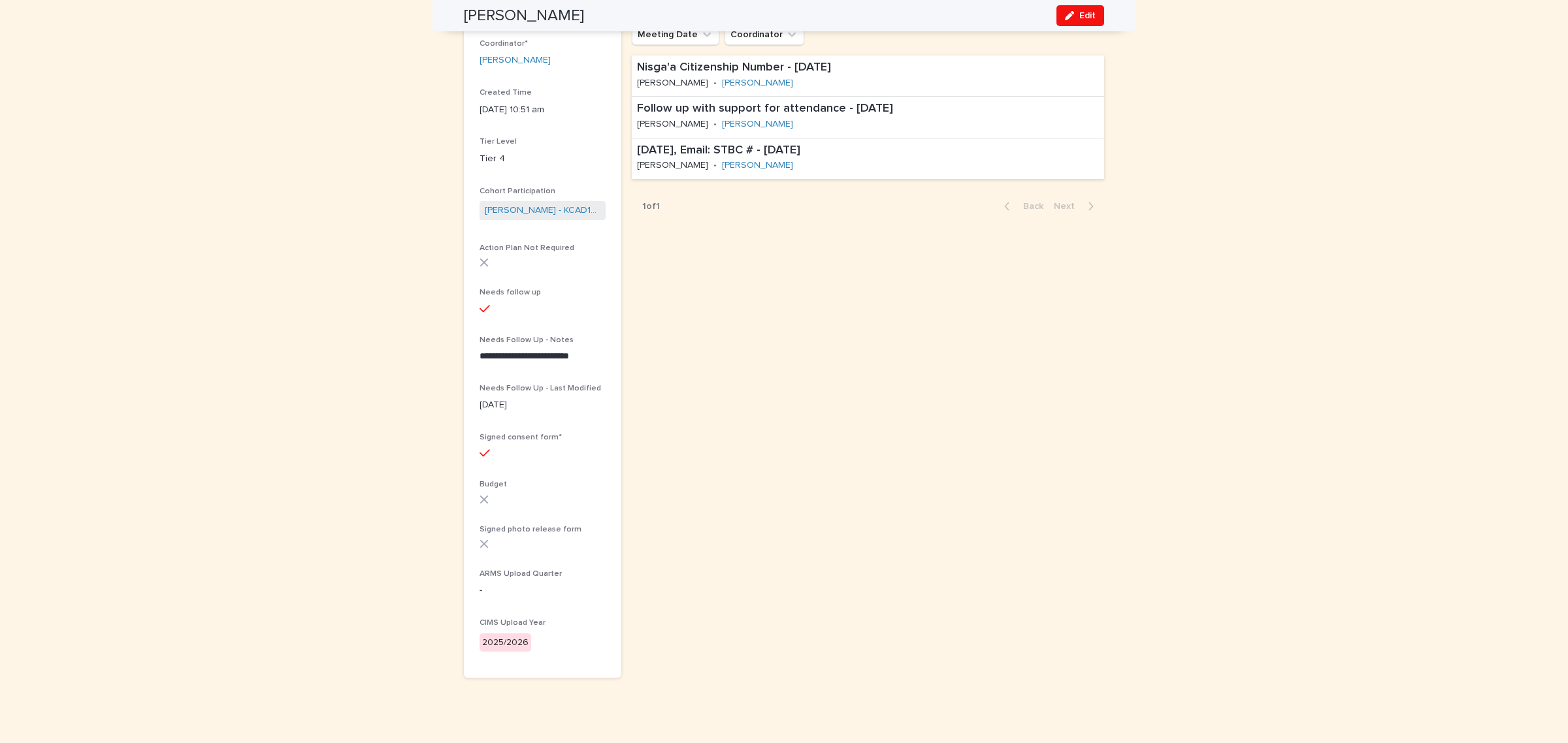
scroll to position [160, 0]
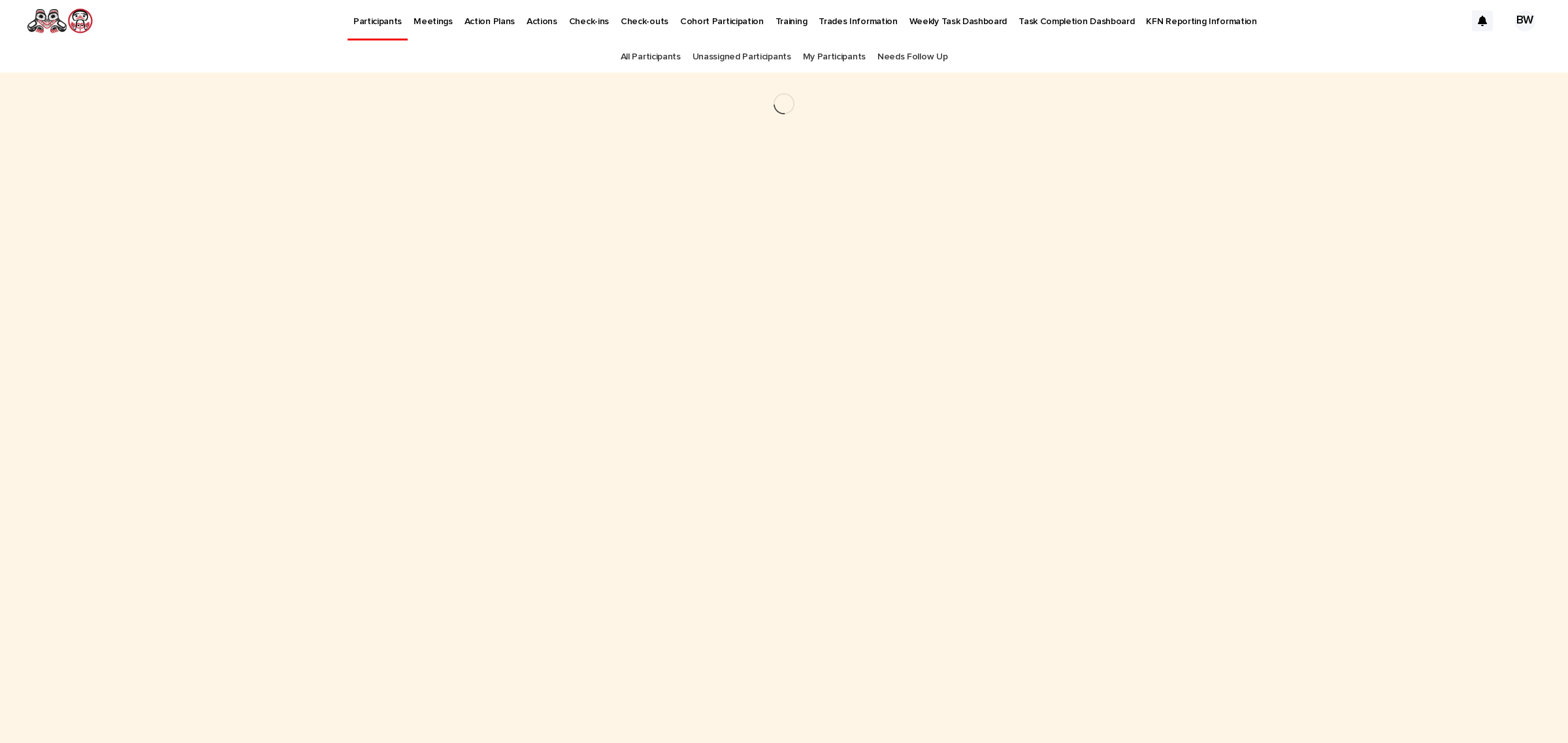
click at [656, 47] on link "All Participants" at bounding box center [651, 57] width 60 height 31
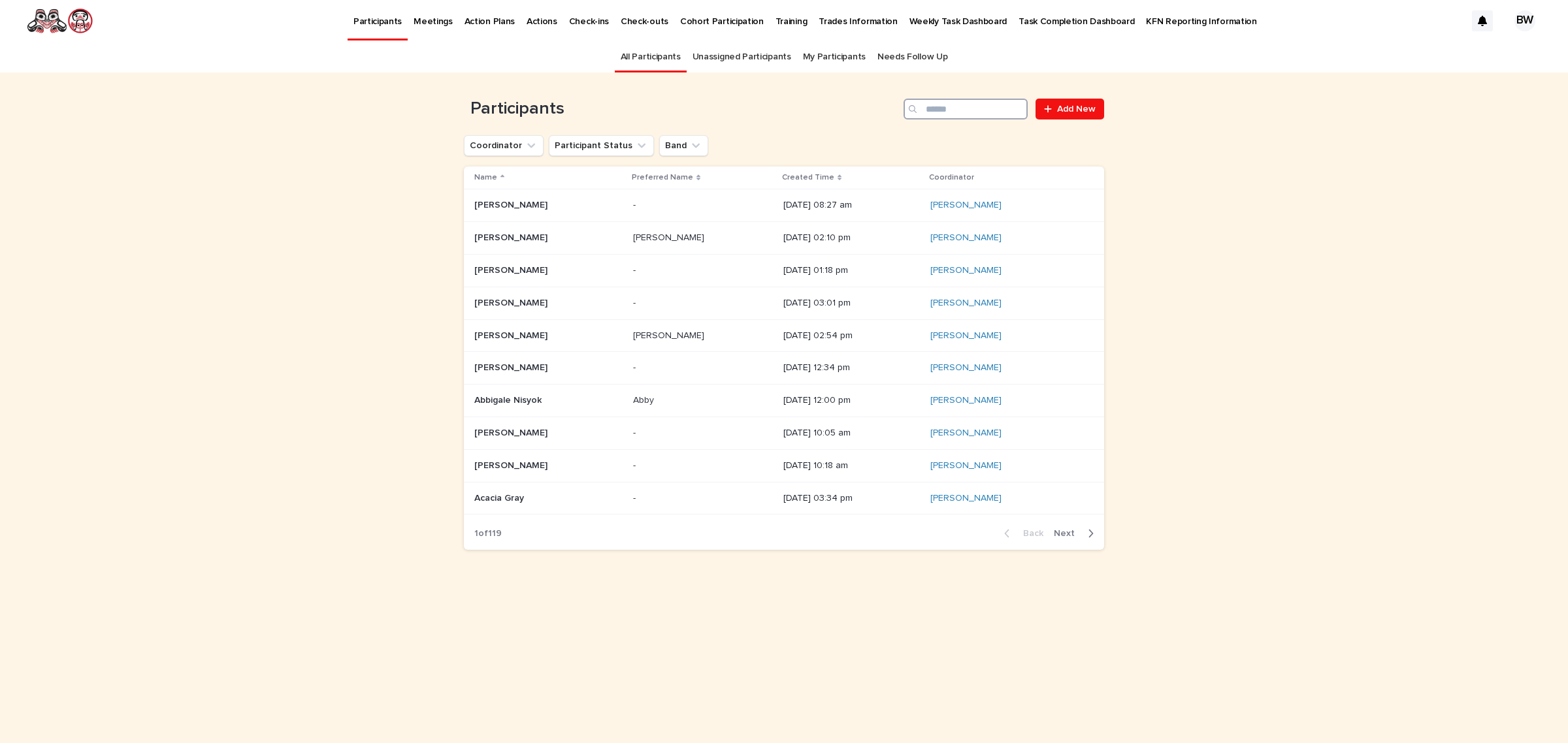
click at [982, 110] on input "Search" at bounding box center [966, 109] width 124 height 21
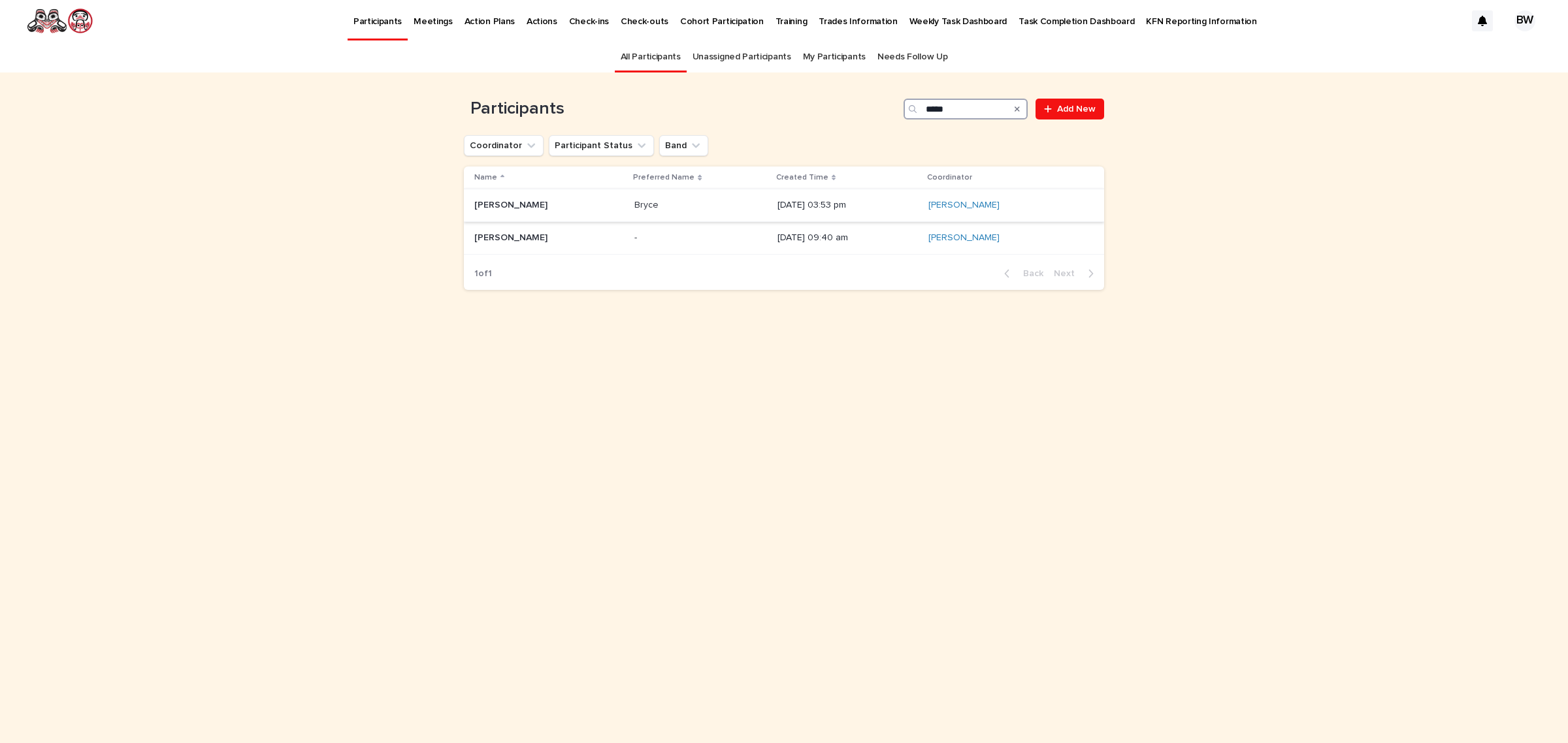
type input "*****"
click at [583, 200] on div "[PERSON_NAME] [PERSON_NAME]" at bounding box center [549, 206] width 150 height 21
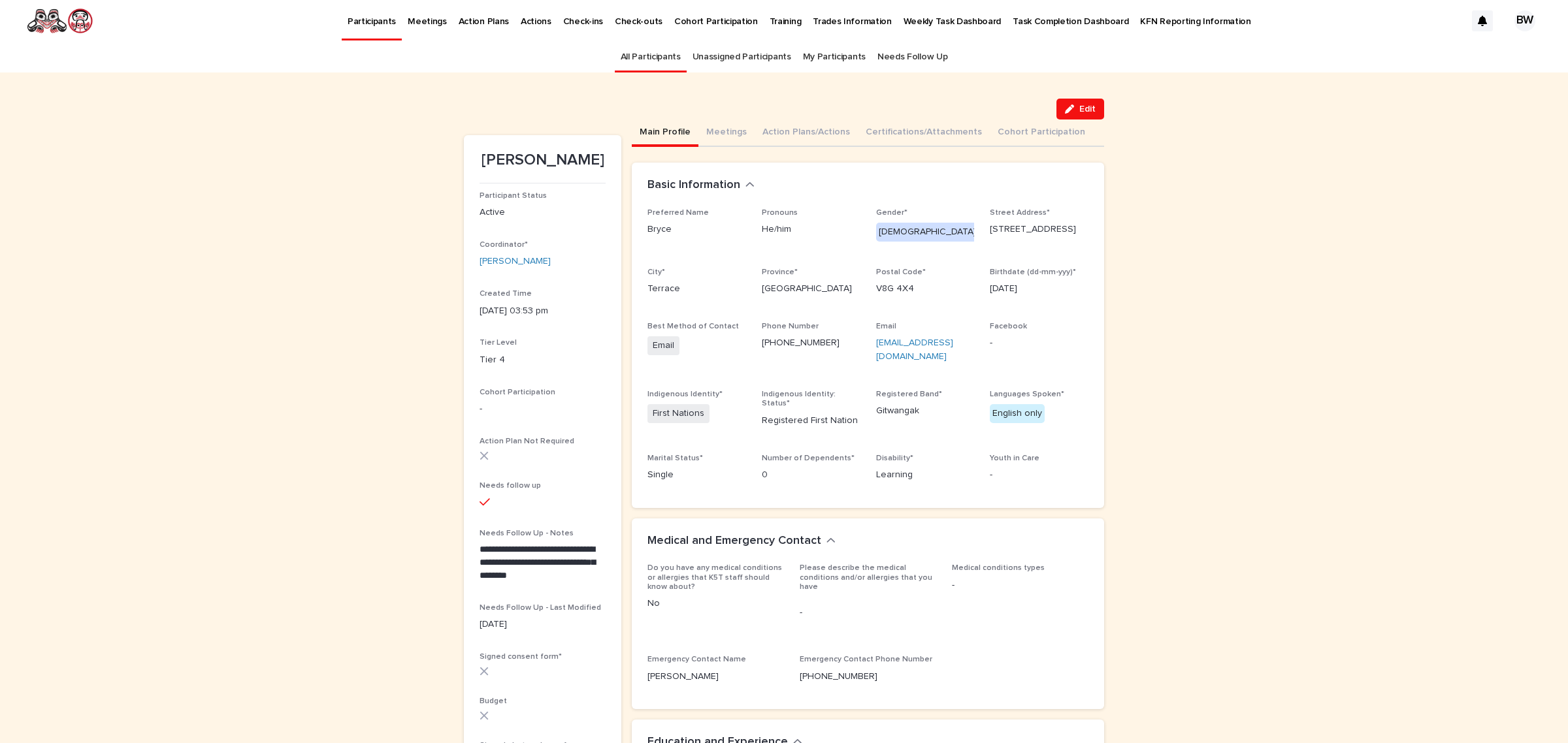
click at [654, 60] on link "All Participants" at bounding box center [651, 57] width 60 height 31
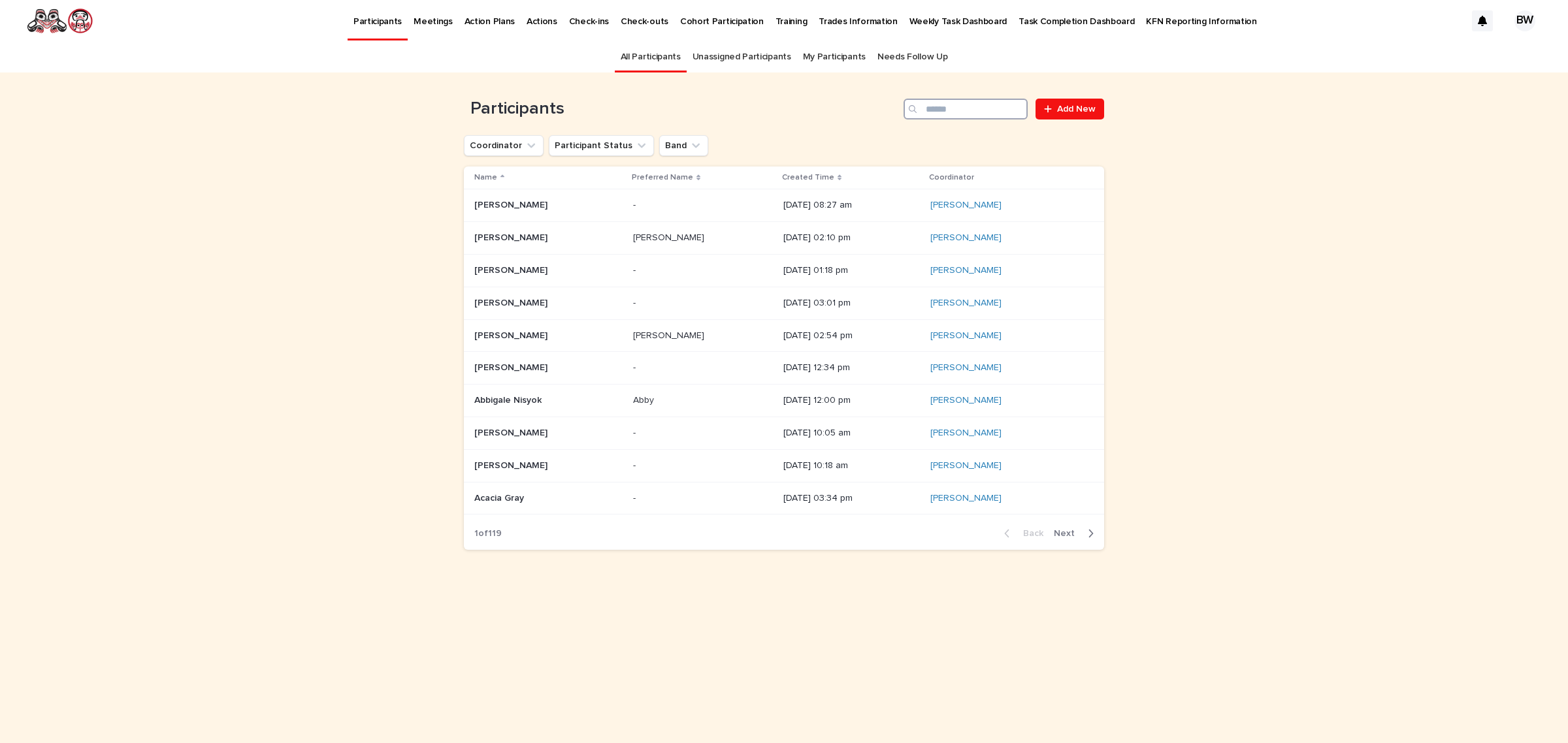
click at [949, 105] on input "Search" at bounding box center [966, 109] width 124 height 21
